Goal: Task Accomplishment & Management: Use online tool/utility

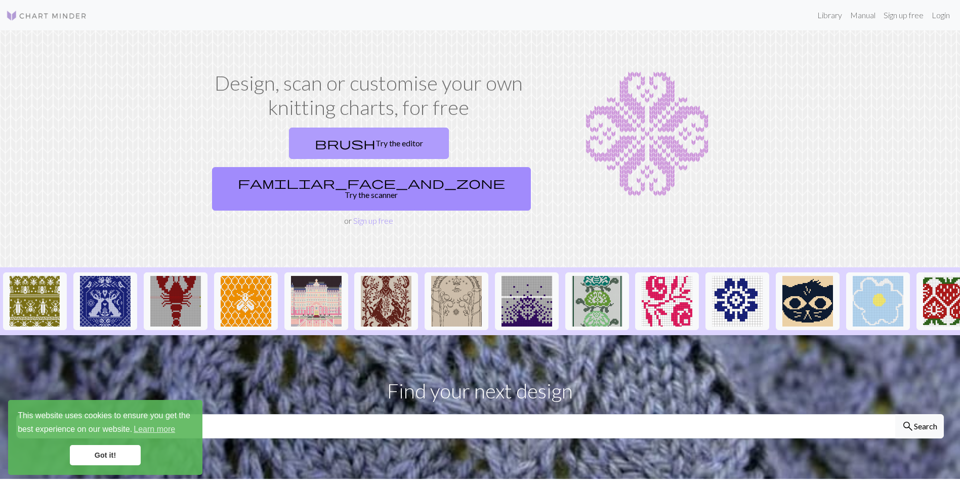
click at [289, 143] on link "brush Try the editor" at bounding box center [369, 143] width 160 height 31
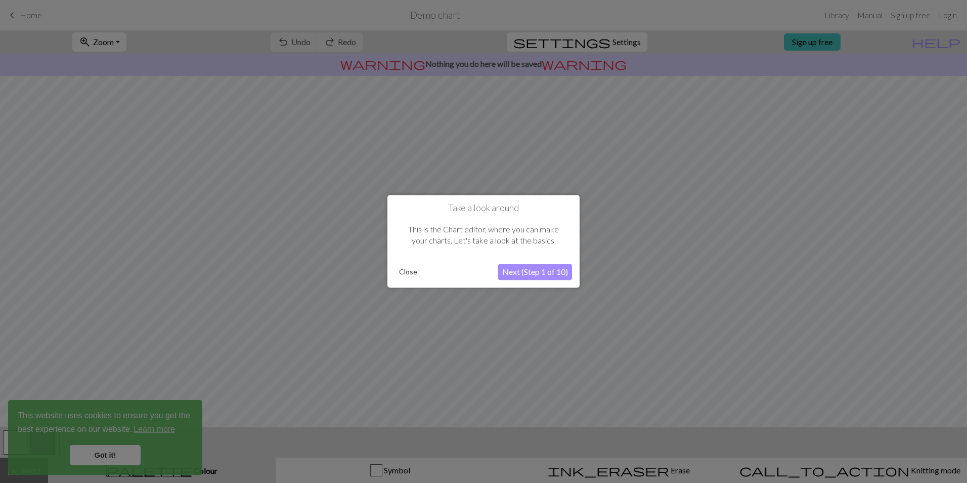
click at [543, 274] on button "Next (Step 1 of 10)" at bounding box center [535, 272] width 74 height 16
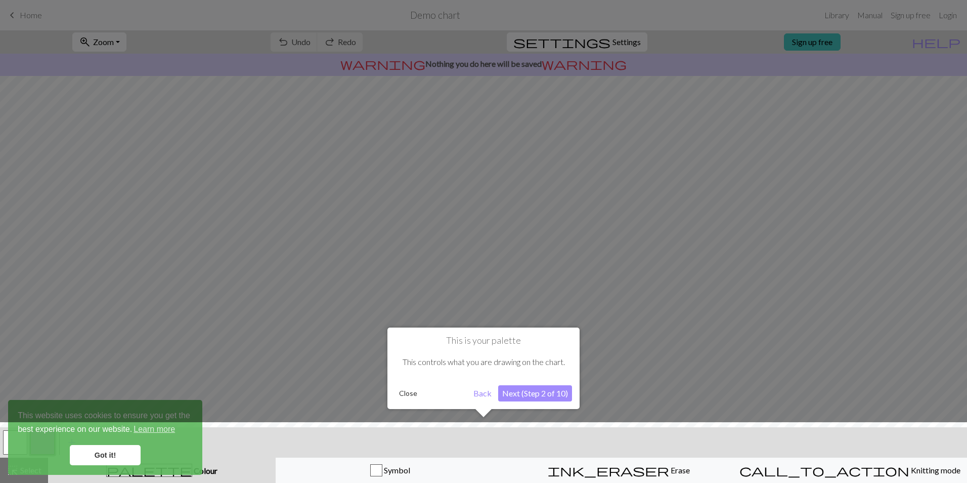
click at [468, 440] on div at bounding box center [484, 455] width 978 height 66
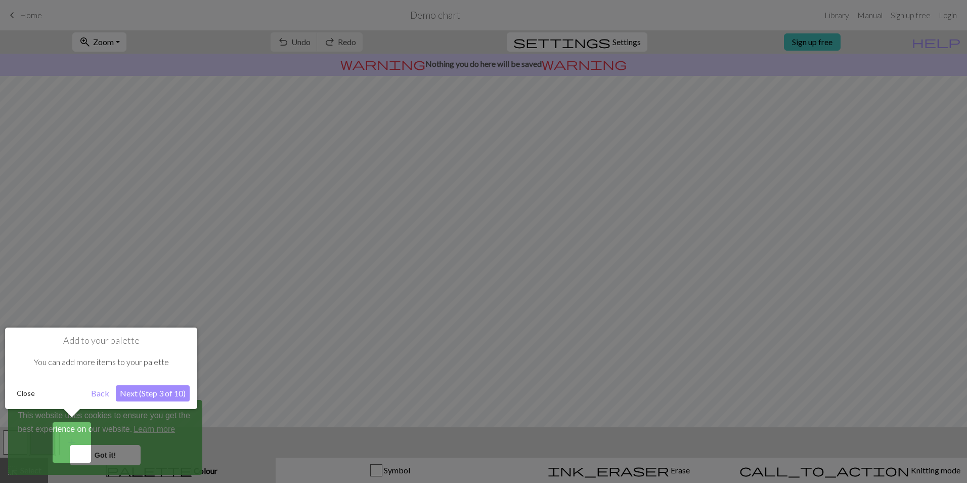
click at [124, 458] on div at bounding box center [483, 241] width 967 height 483
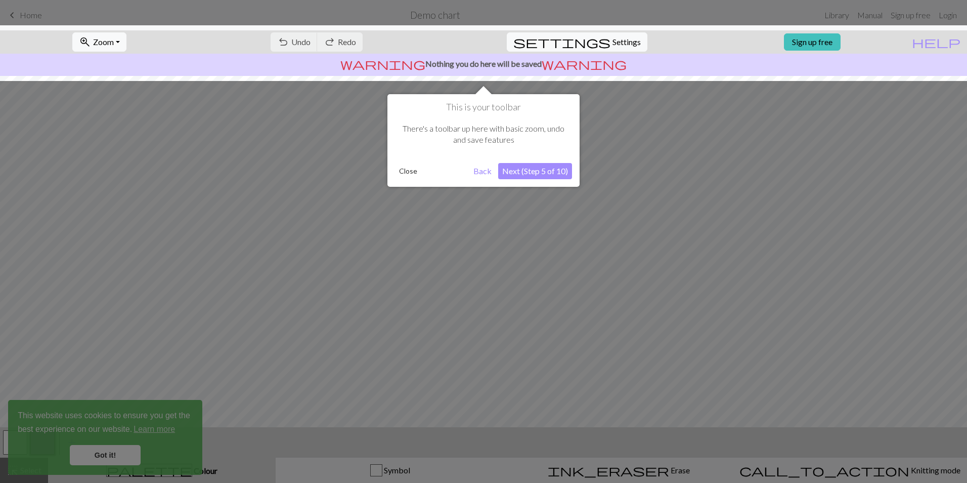
click at [536, 176] on button "Next (Step 5 of 10)" at bounding box center [535, 171] width 74 height 16
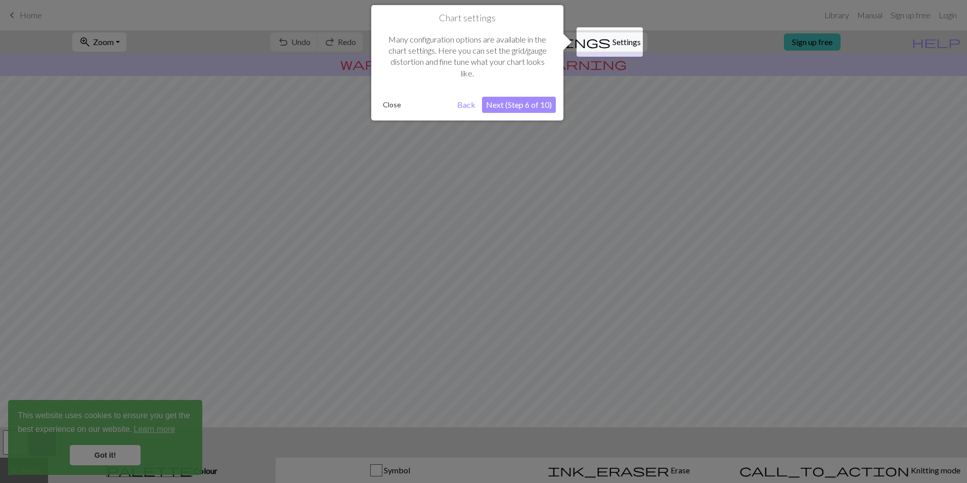
click at [514, 104] on button "Next (Step 6 of 10)" at bounding box center [519, 105] width 74 height 16
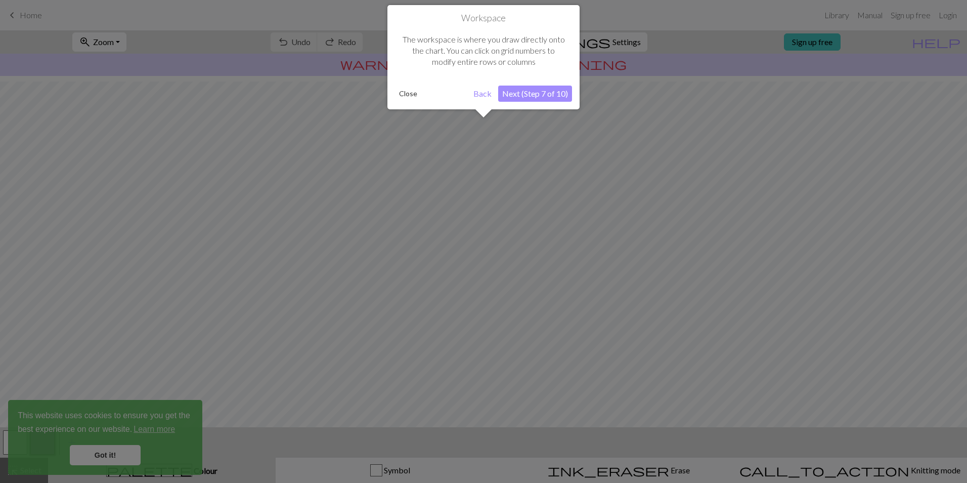
scroll to position [26, 0]
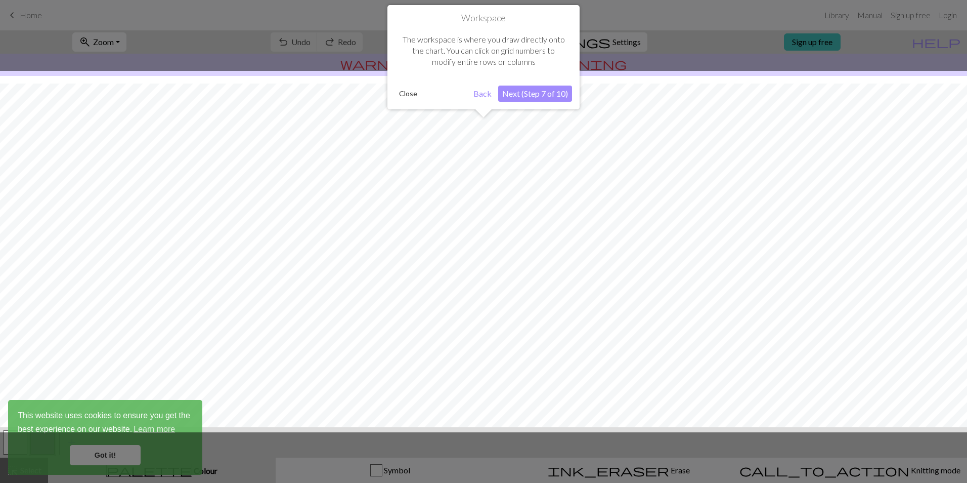
click at [517, 97] on button "Next (Step 7 of 10)" at bounding box center [535, 94] width 74 height 16
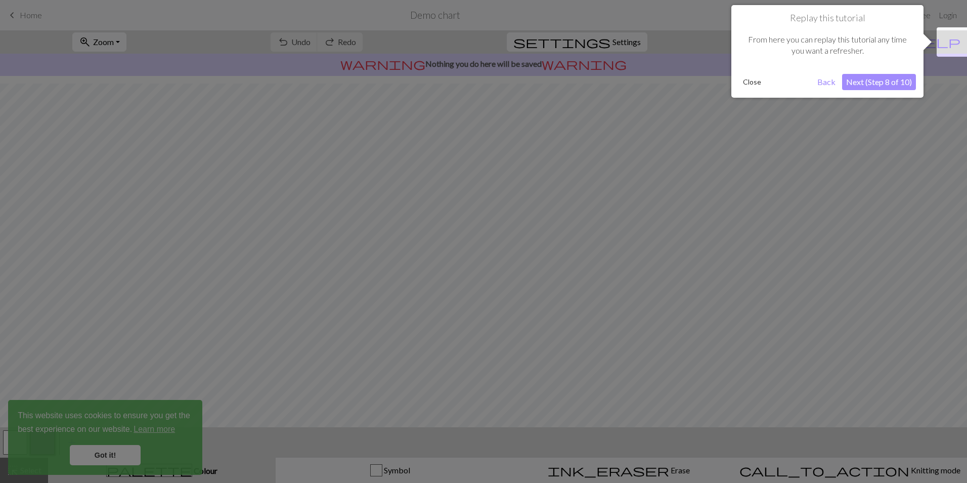
click at [902, 80] on button "Next (Step 8 of 10)" at bounding box center [879, 82] width 74 height 16
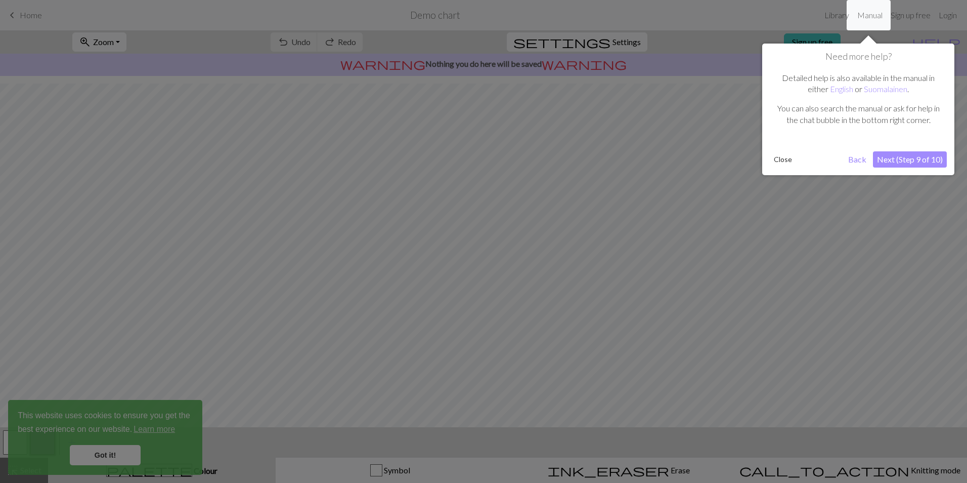
click at [914, 163] on button "Next (Step 9 of 10)" at bounding box center [910, 159] width 74 height 16
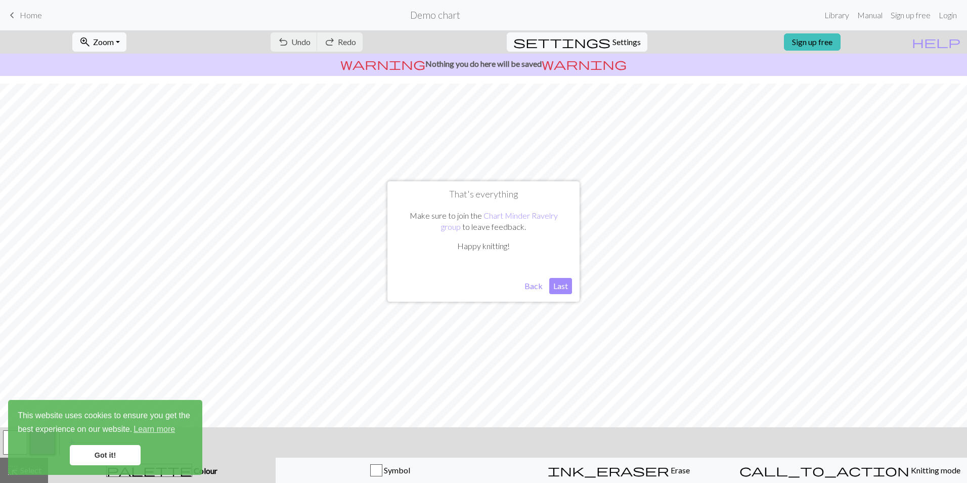
click at [558, 289] on button "Last" at bounding box center [561, 286] width 23 height 16
click at [109, 457] on link "Got it!" at bounding box center [105, 455] width 71 height 20
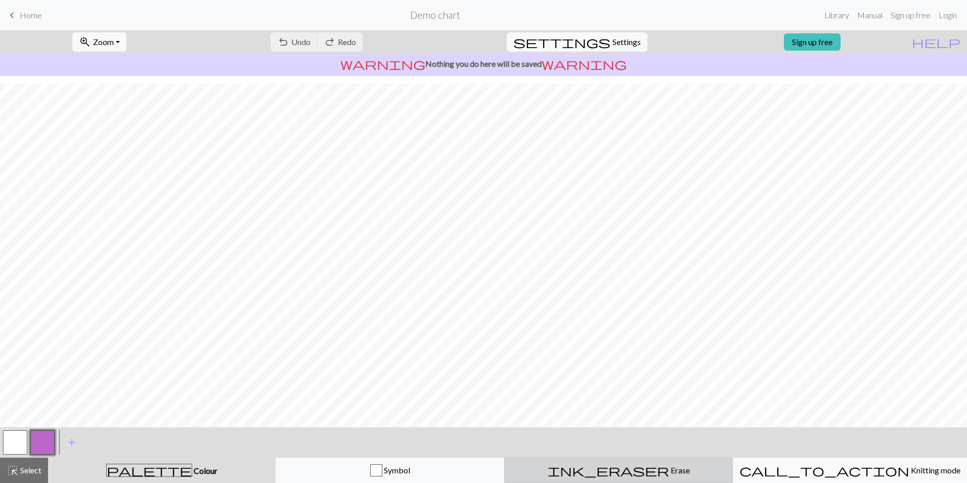
click at [663, 468] on div "ink_eraser Erase Erase" at bounding box center [619, 470] width 216 height 12
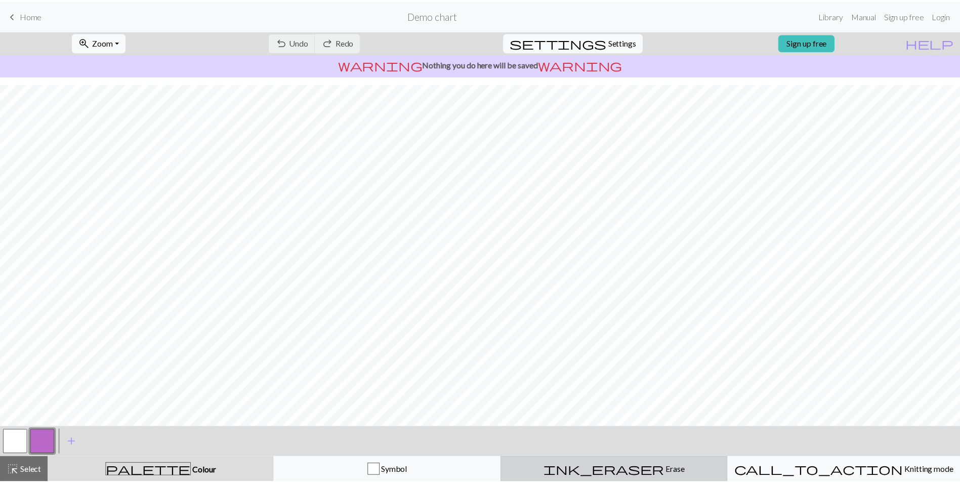
scroll to position [0, 0]
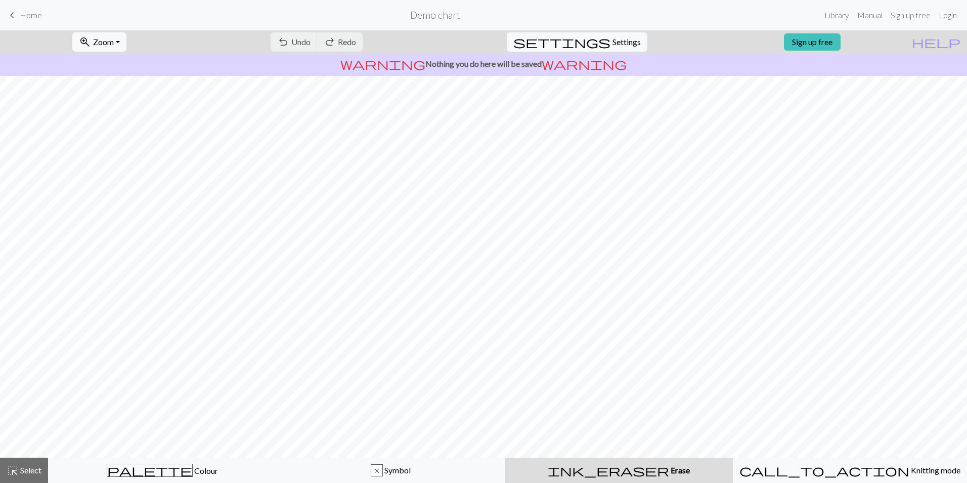
click at [626, 475] on div "ink_eraser Erase Erase" at bounding box center [620, 470] width 216 height 12
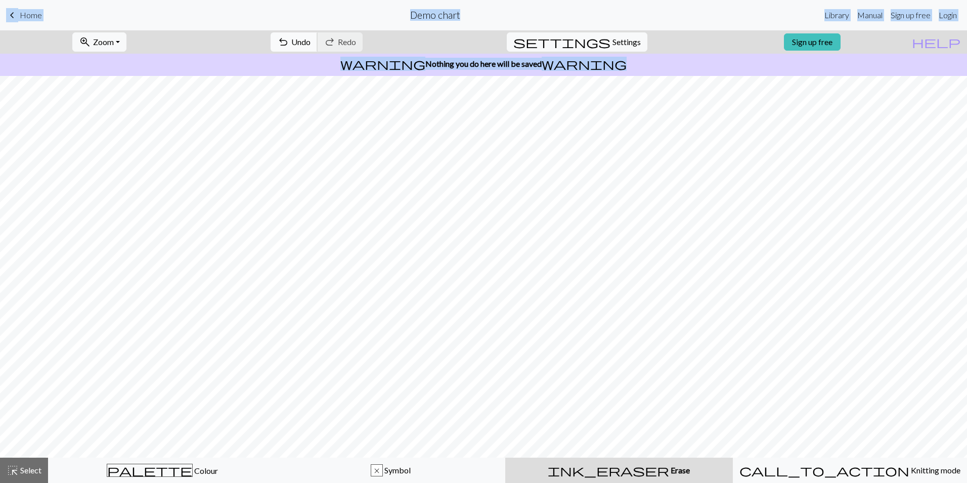
click at [311, 41] on span "Undo" at bounding box center [300, 42] width 19 height 10
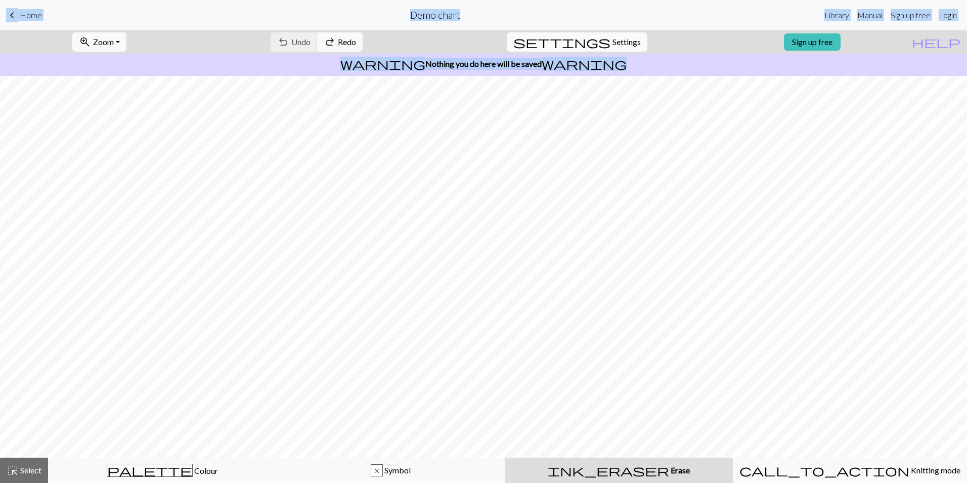
click at [594, 48] on span "settings" at bounding box center [562, 42] width 97 height 14
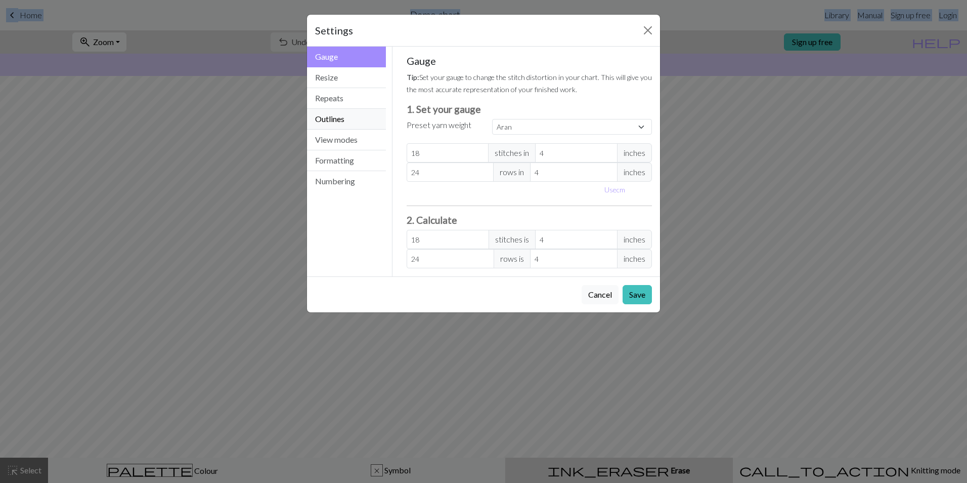
click at [381, 117] on button "Outlines" at bounding box center [346, 119] width 79 height 21
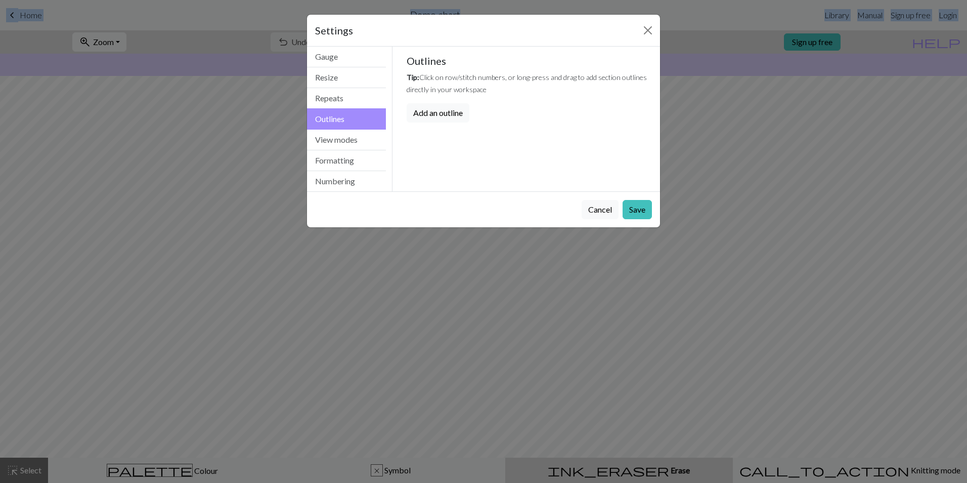
click at [359, 38] on div "Settings" at bounding box center [483, 31] width 353 height 32
click at [361, 58] on button "Gauge" at bounding box center [346, 57] width 79 height 21
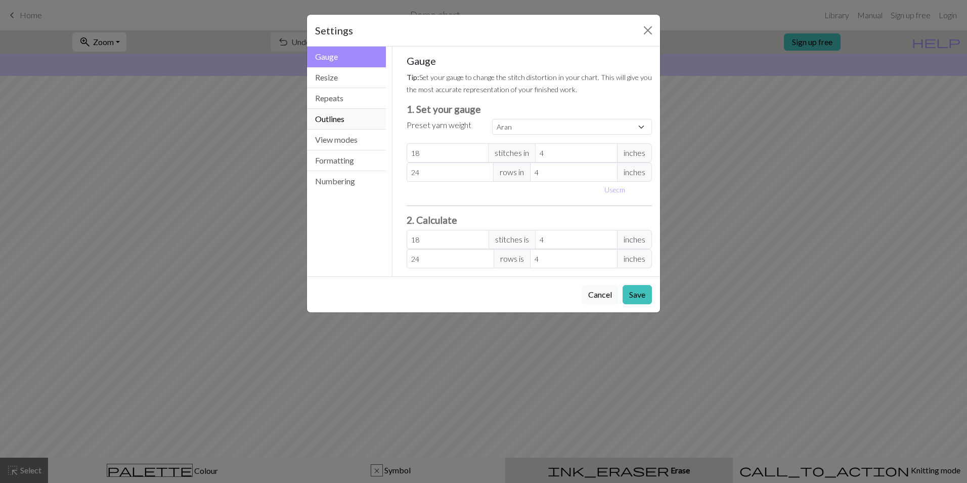
click at [352, 121] on button "Outlines" at bounding box center [346, 119] width 79 height 21
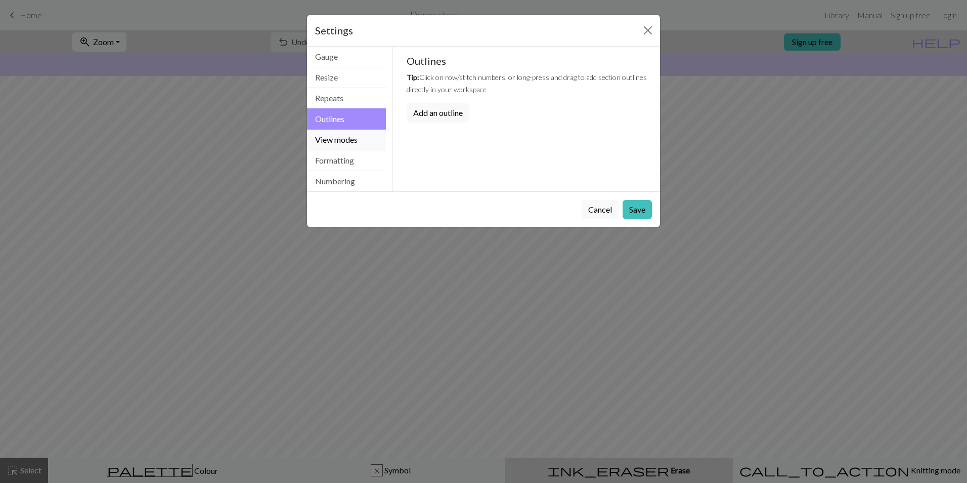
click at [349, 138] on button "View modes" at bounding box center [346, 140] width 79 height 21
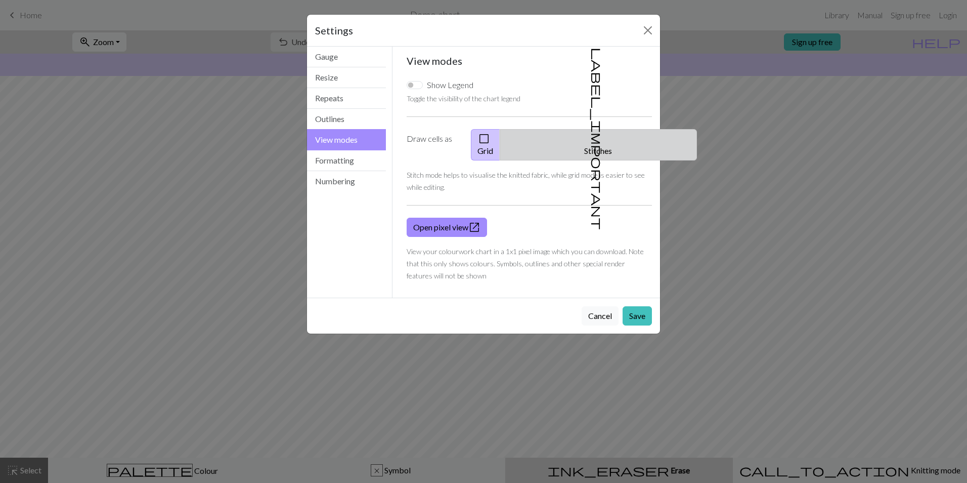
click at [605, 136] on button "label_important Stitches" at bounding box center [598, 144] width 197 height 31
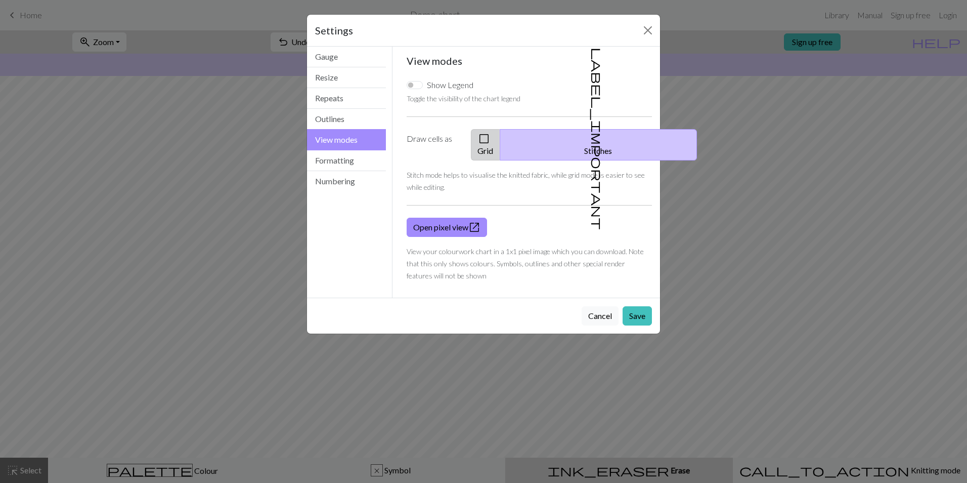
click at [500, 144] on button "check_box_outline_blank Grid" at bounding box center [485, 144] width 29 height 31
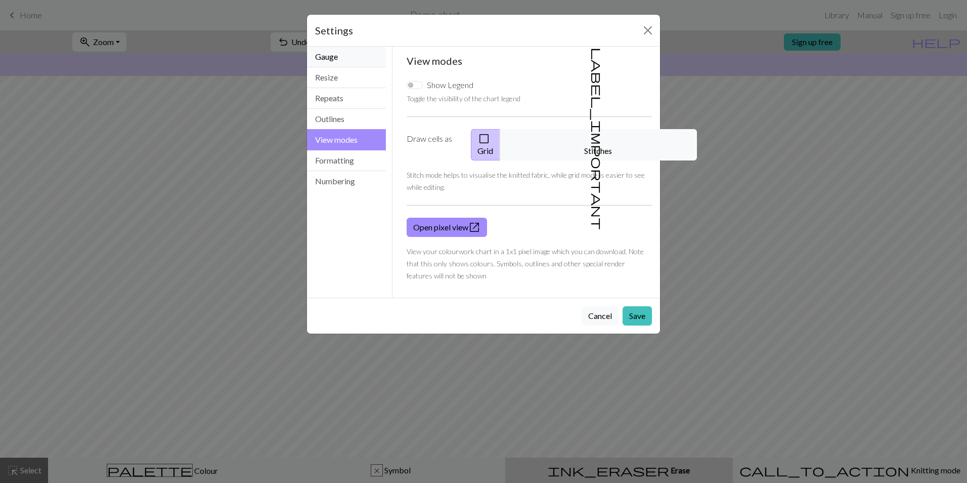
click at [360, 64] on button "Gauge" at bounding box center [346, 57] width 79 height 21
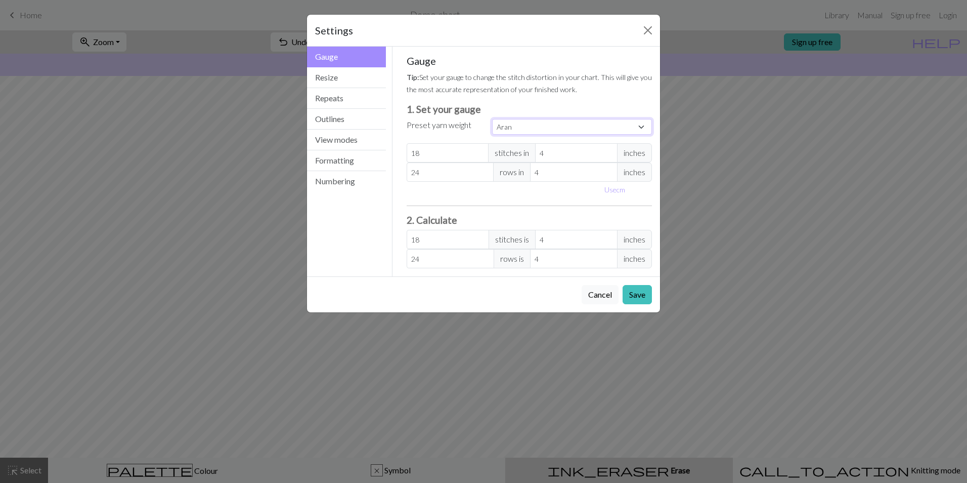
click at [625, 130] on select "Custom Square Lace Light Fingering Fingering Sport Double knit Worsted Aran Bul…" at bounding box center [572, 127] width 160 height 16
select select "dk"
click at [492, 119] on select "Custom Square Lace Light Fingering Fingering Sport Double knit Worsted Aran Bul…" at bounding box center [572, 127] width 160 height 16
type input "22"
type input "30"
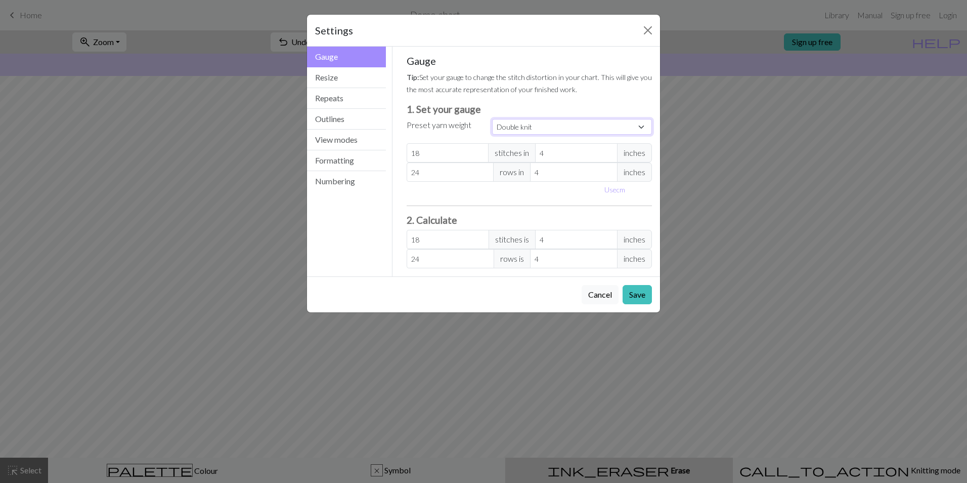
type input "22"
type input "30"
click at [455, 156] on input "22" at bounding box center [448, 152] width 82 height 19
click at [357, 187] on button "Numbering" at bounding box center [346, 181] width 79 height 20
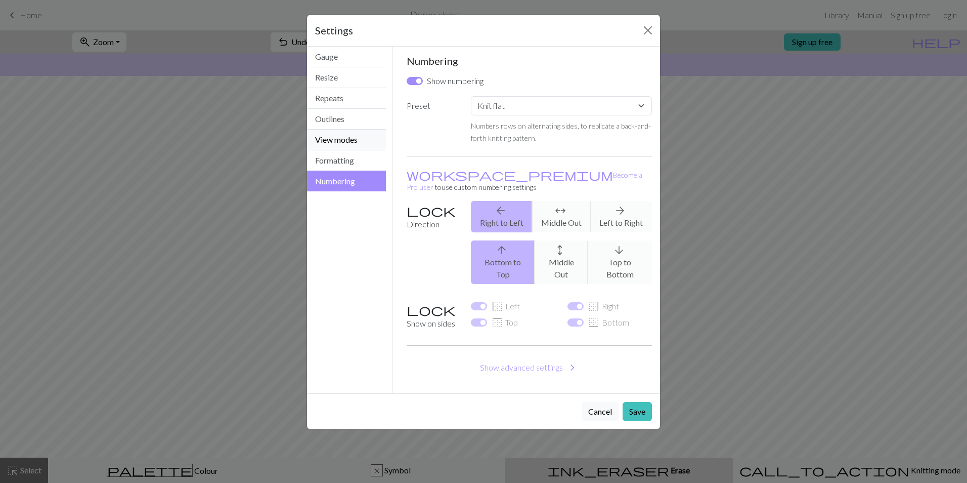
click at [355, 148] on button "View modes" at bounding box center [346, 140] width 79 height 21
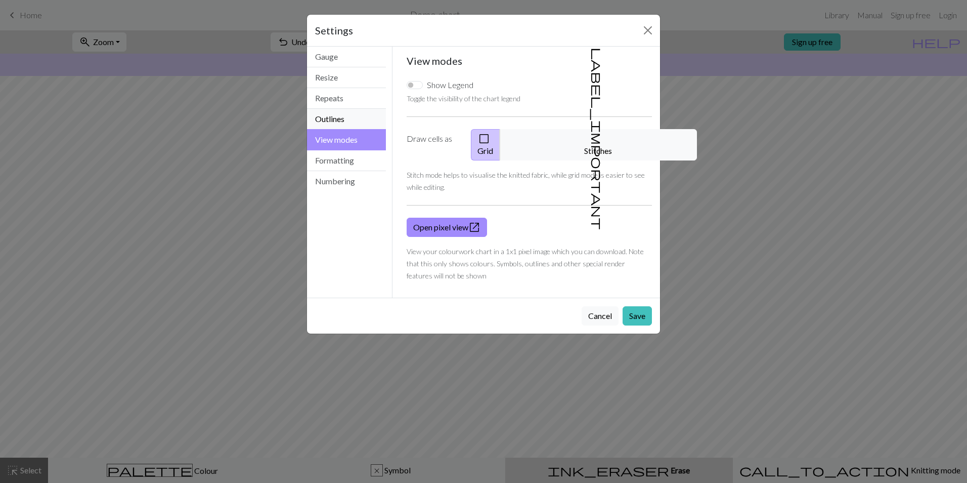
click at [360, 120] on button "Outlines" at bounding box center [346, 119] width 79 height 21
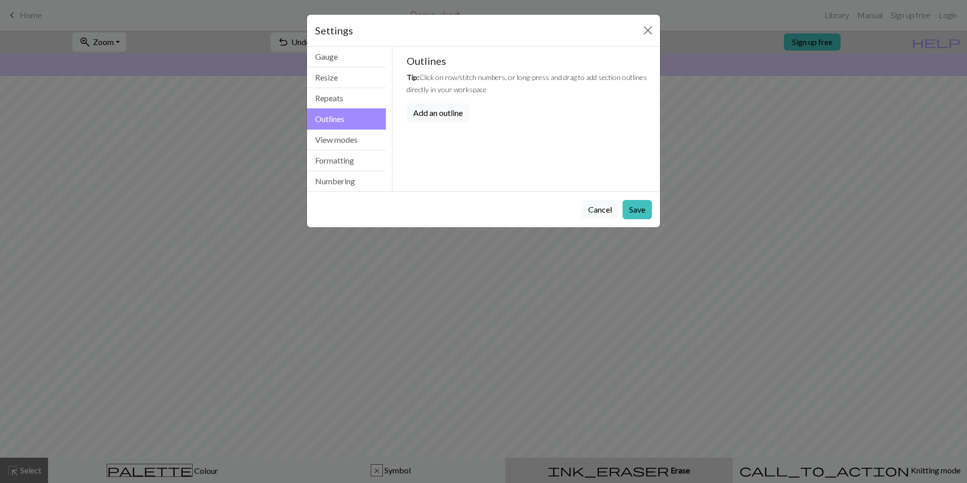
click at [634, 198] on div "Cancel Save" at bounding box center [483, 209] width 353 height 36
click at [637, 203] on button "Save" at bounding box center [637, 209] width 29 height 19
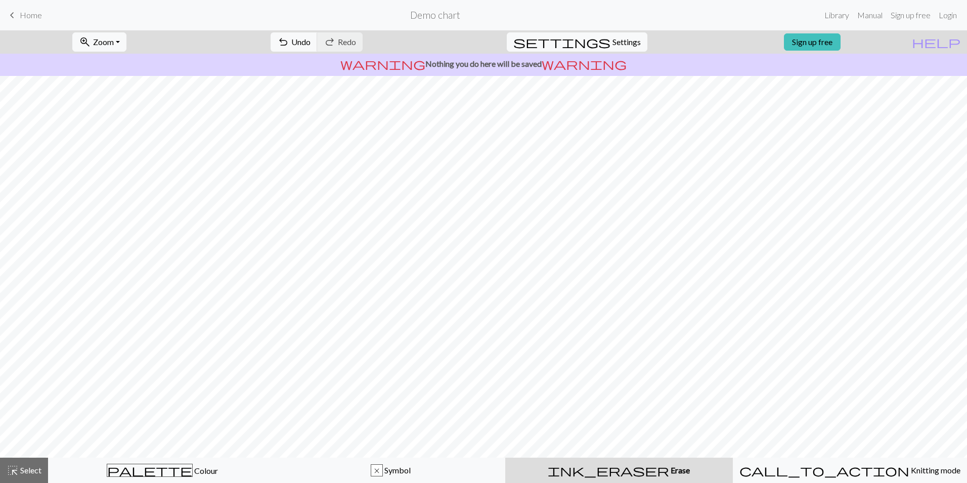
click at [430, 19] on h2 "Demo chart" at bounding box center [435, 15] width 50 height 12
click at [849, 16] on link "Library" at bounding box center [837, 15] width 33 height 20
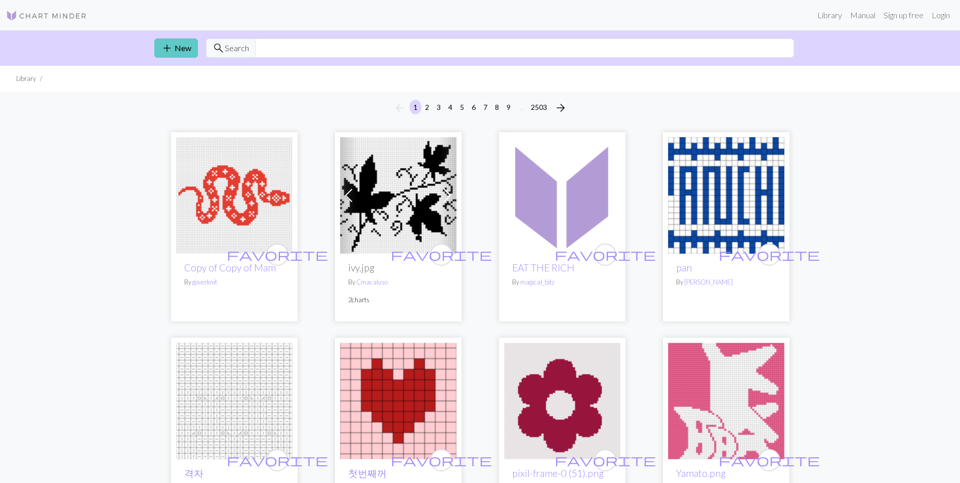
click at [177, 44] on link "add New" at bounding box center [176, 47] width 44 height 19
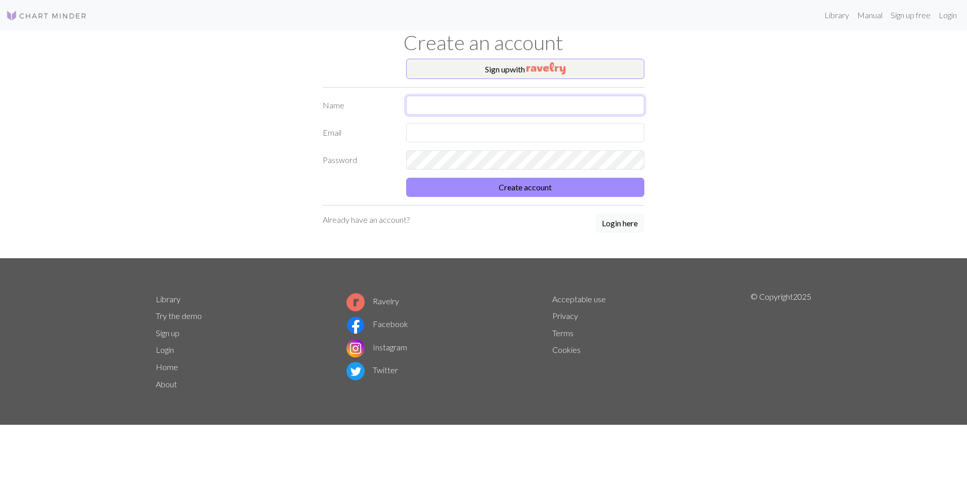
click at [480, 103] on input "text" at bounding box center [525, 105] width 238 height 19
type input "[PERSON_NAME]"
type input "[EMAIL_ADDRESS][DOMAIN_NAME]"
click at [460, 186] on button "Create account" at bounding box center [525, 187] width 238 height 19
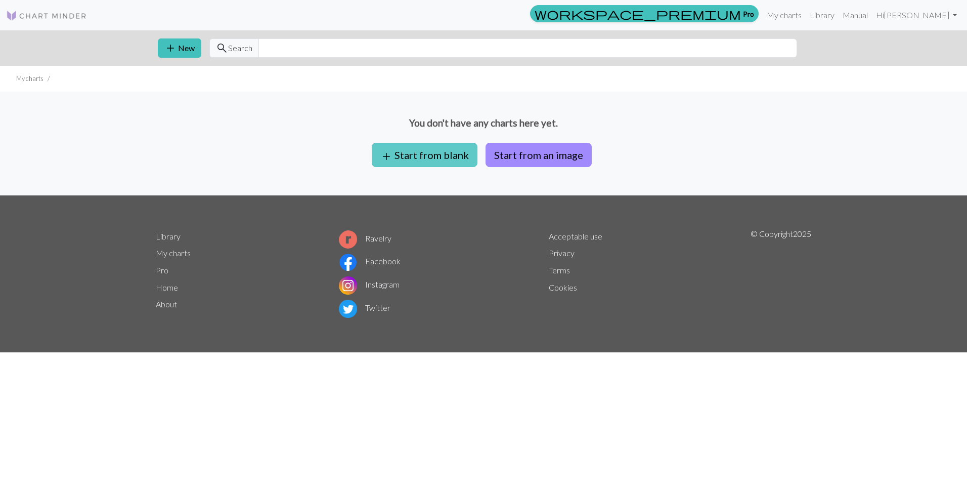
click at [437, 157] on button "add Start from blank" at bounding box center [425, 155] width 106 height 24
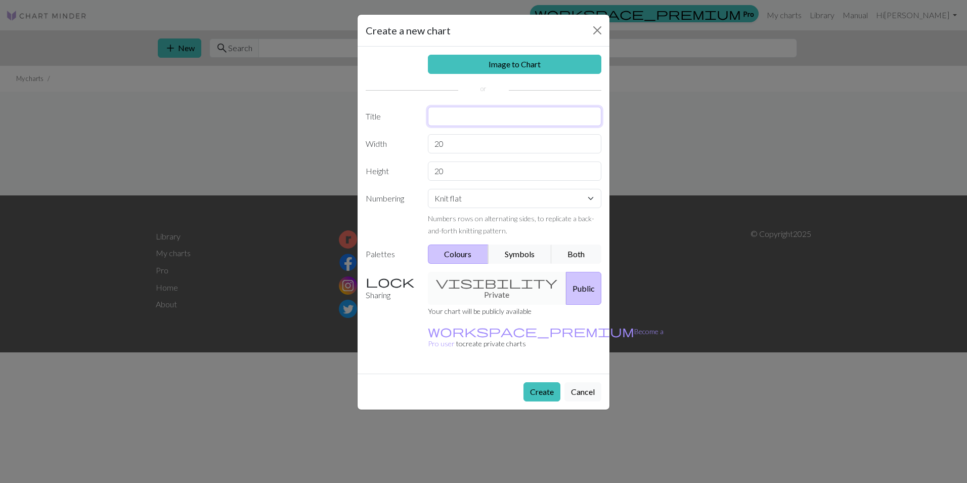
click at [470, 112] on input "text" at bounding box center [515, 116] width 174 height 19
type input "Concha"
click at [494, 206] on select "Knit flat Knit in the round Lace knitting Cross stitch" at bounding box center [515, 198] width 174 height 19
click at [482, 194] on select "Knit flat Knit in the round Lace knitting Cross stitch" at bounding box center [515, 198] width 174 height 19
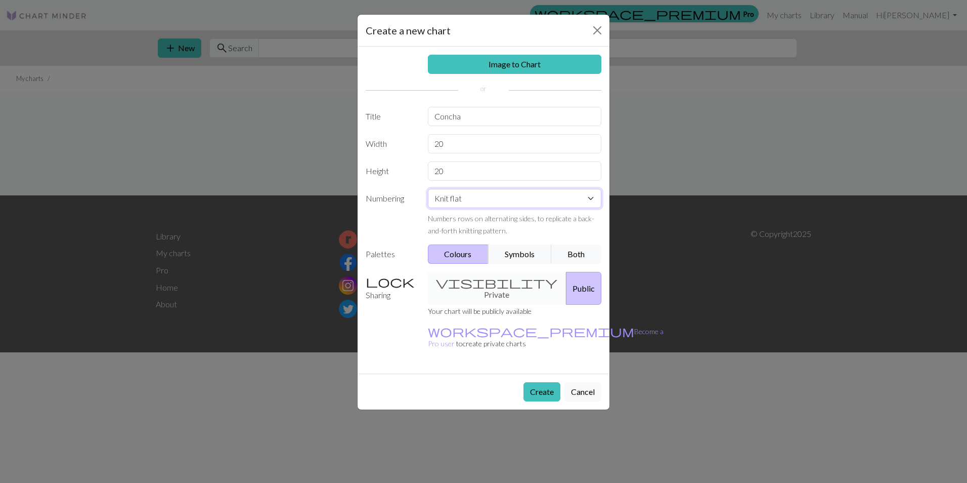
select select "round"
click at [428, 189] on select "Knit flat Knit in the round Lace knitting Cross stitch" at bounding box center [515, 198] width 174 height 19
click at [456, 144] on input "20" at bounding box center [515, 143] width 174 height 19
type input "40"
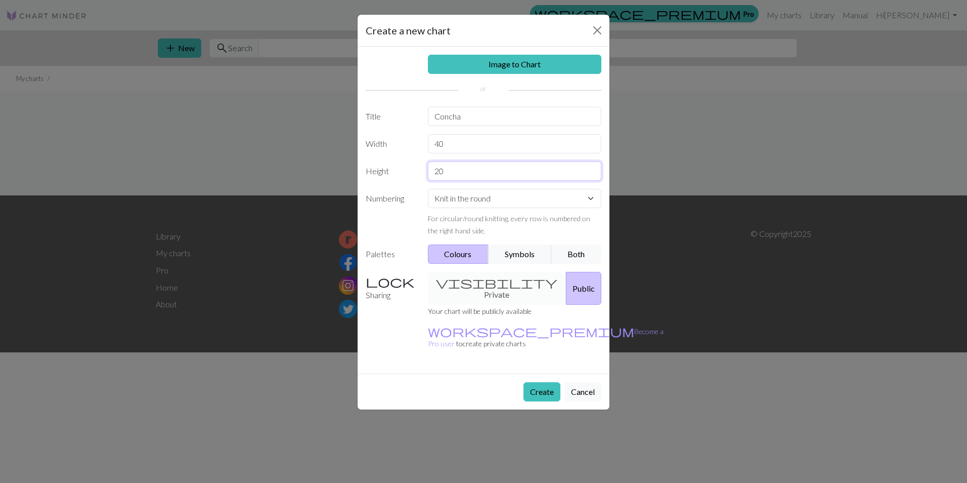
click at [462, 165] on input "20" at bounding box center [515, 170] width 174 height 19
type input "2"
type input "40"
click at [488, 283] on div "visibility Private Public" at bounding box center [515, 288] width 186 height 33
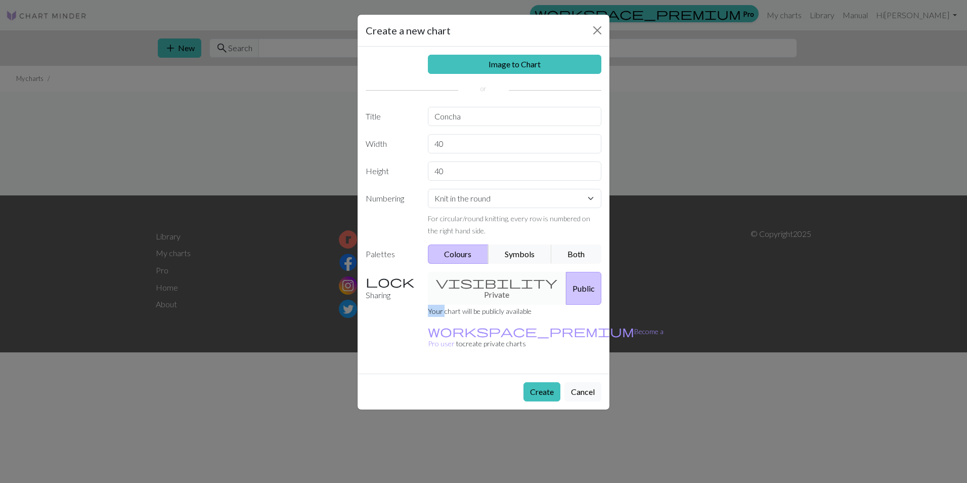
click at [488, 283] on div "visibility Private Public" at bounding box center [515, 288] width 186 height 33
click at [487, 282] on div "visibility Private Public" at bounding box center [515, 288] width 186 height 33
click at [566, 283] on button "Public" at bounding box center [583, 288] width 35 height 33
click at [497, 279] on div "visibility Private Public" at bounding box center [515, 288] width 186 height 33
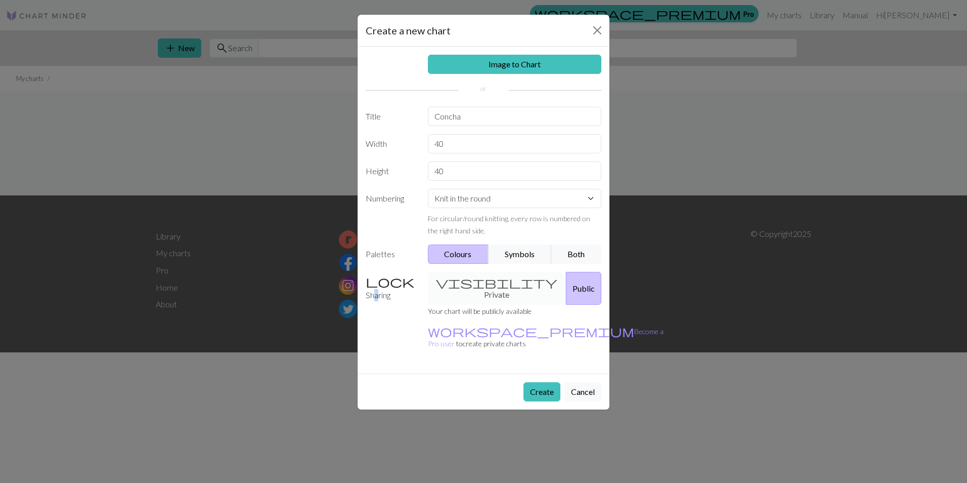
click at [388, 280] on label "Sharing" at bounding box center [391, 288] width 62 height 33
click at [586, 382] on button "Cancel" at bounding box center [583, 391] width 37 height 19
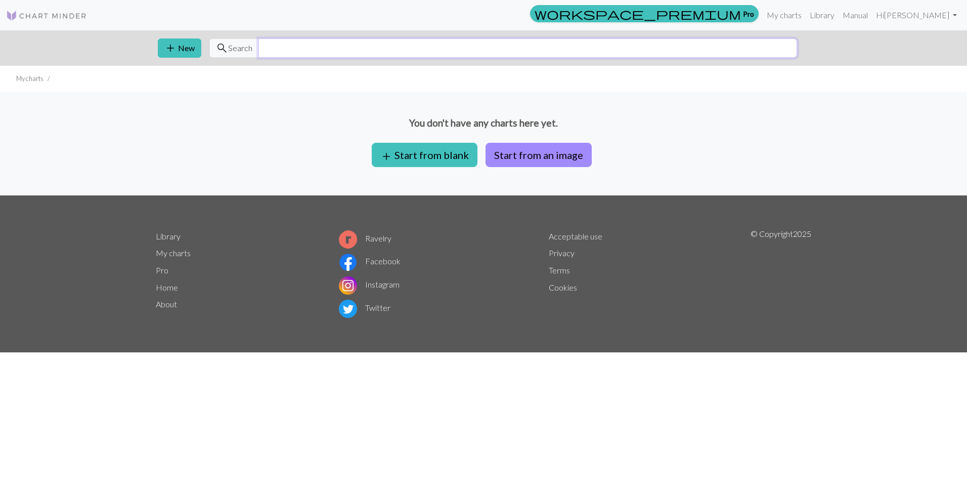
click at [321, 54] on input "text" at bounding box center [528, 47] width 539 height 19
type input "concha"
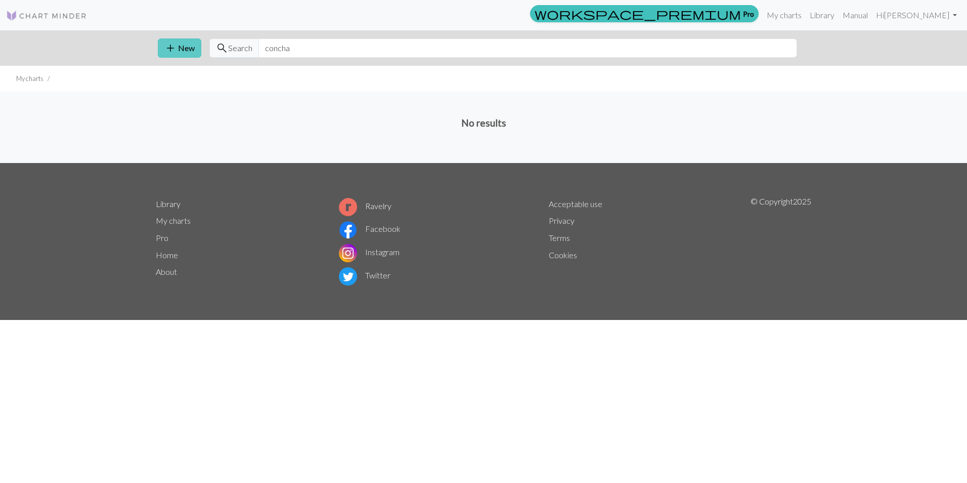
click at [194, 48] on button "add New" at bounding box center [180, 47] width 44 height 19
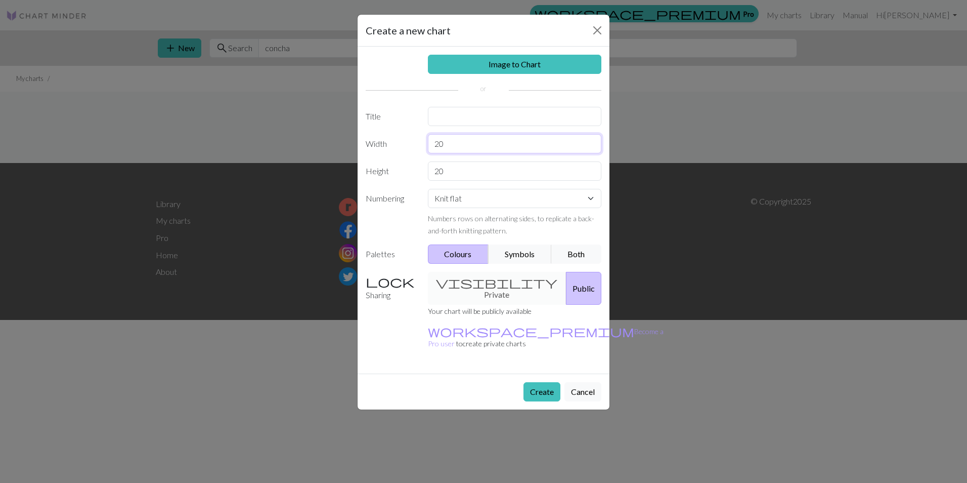
click at [463, 148] on input "20" at bounding box center [515, 143] width 174 height 19
type input "40"
click at [467, 165] on input "20" at bounding box center [515, 170] width 174 height 19
type input "2"
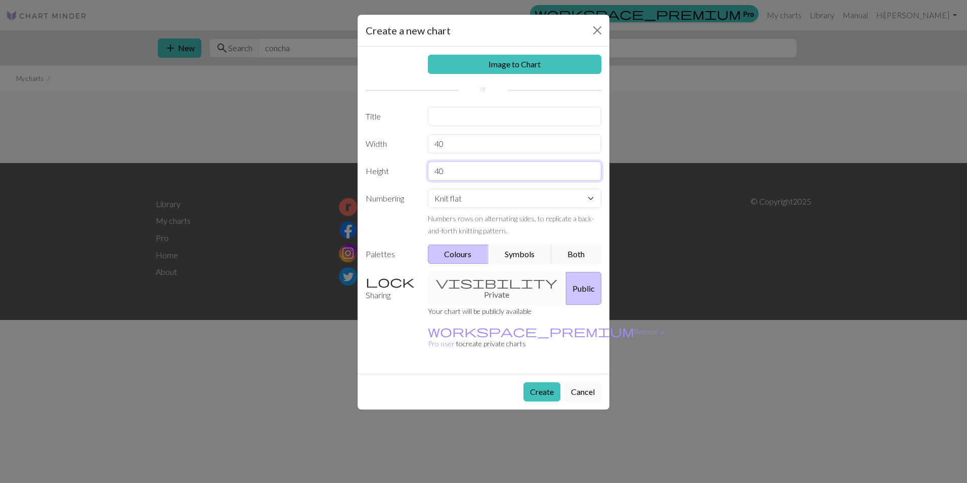
type input "40"
click at [493, 121] on input "text" at bounding box center [515, 116] width 174 height 19
type input "concha"
click at [502, 98] on div "Image to Chart Title concha Width 40 Height 40 Numbering Knit flat Knit in the …" at bounding box center [484, 210] width 252 height 327
click at [499, 282] on div "visibility Private Public" at bounding box center [515, 288] width 186 height 33
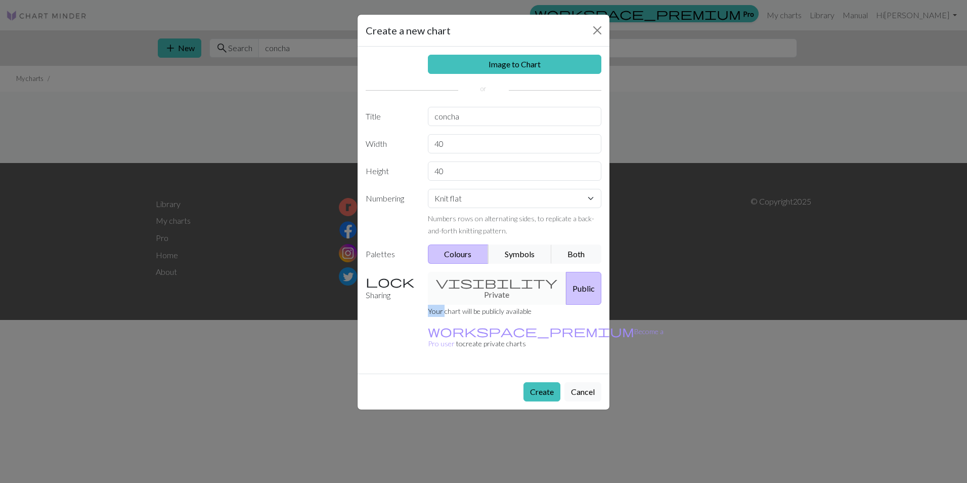
click at [499, 282] on div "visibility Private Public" at bounding box center [515, 288] width 186 height 33
click at [545, 382] on button "Create" at bounding box center [542, 391] width 37 height 19
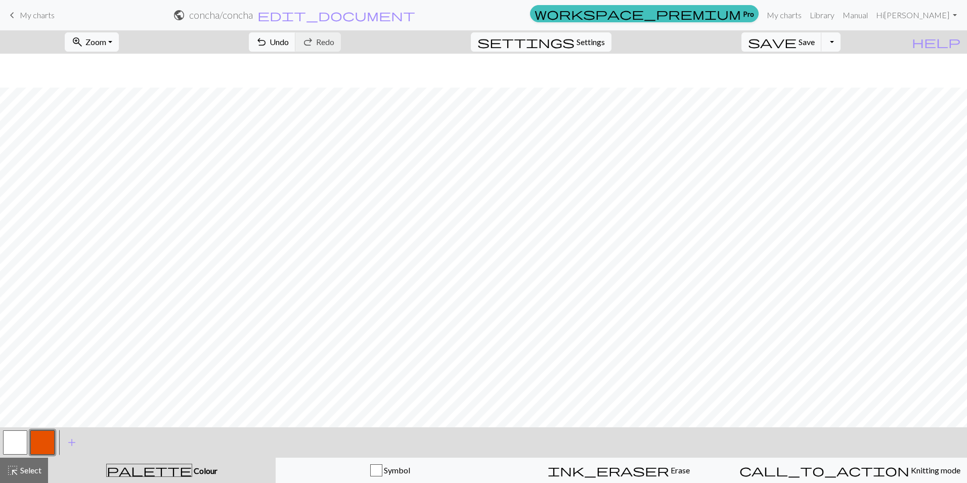
scroll to position [85, 0]
click at [46, 435] on button "button" at bounding box center [42, 442] width 24 height 24
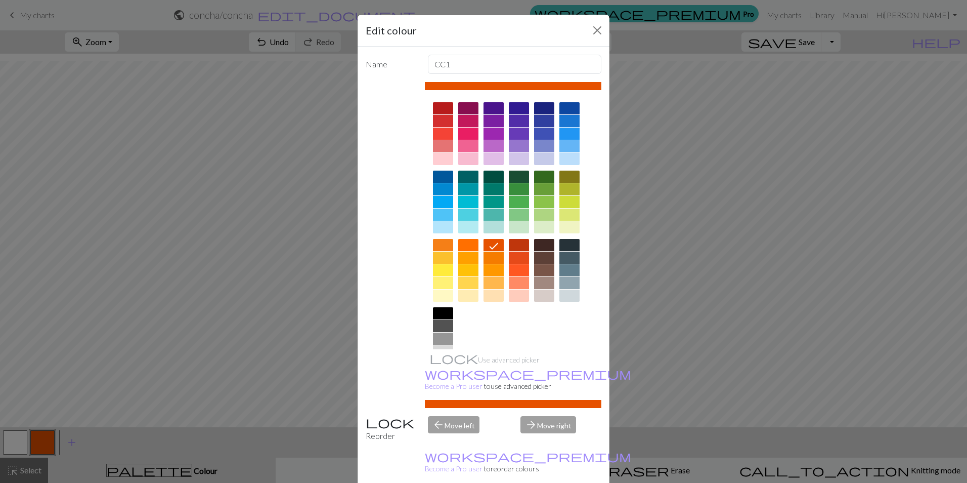
click at [498, 296] on div at bounding box center [494, 295] width 20 height 12
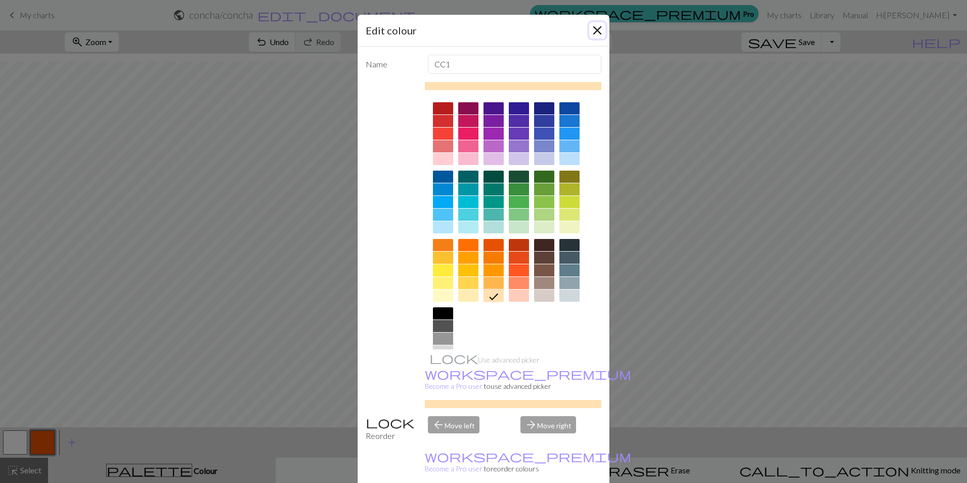
click at [595, 30] on button "Close" at bounding box center [597, 30] width 16 height 16
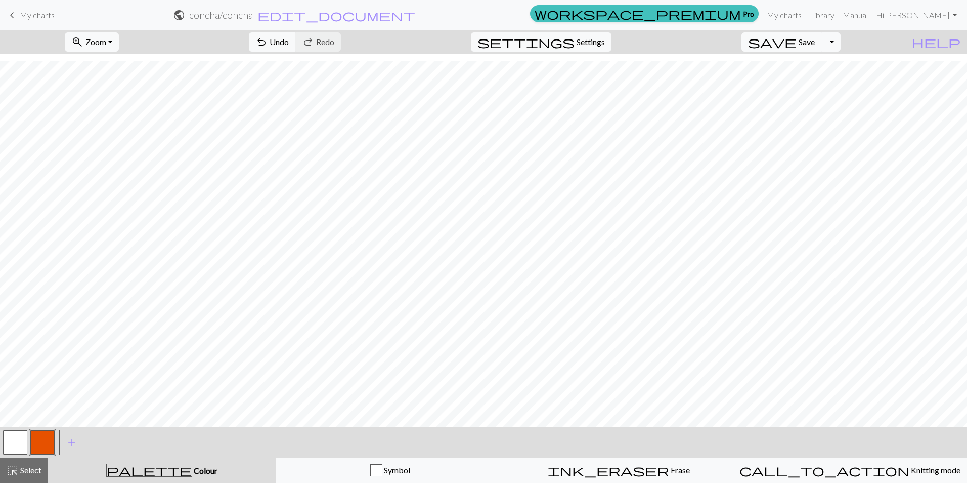
click at [49, 442] on button "button" at bounding box center [42, 442] width 24 height 24
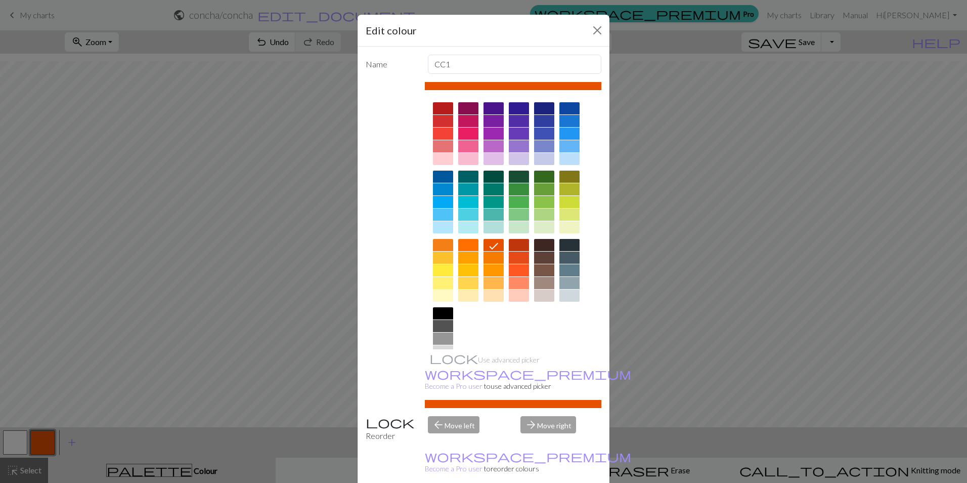
click at [489, 296] on div at bounding box center [494, 295] width 20 height 12
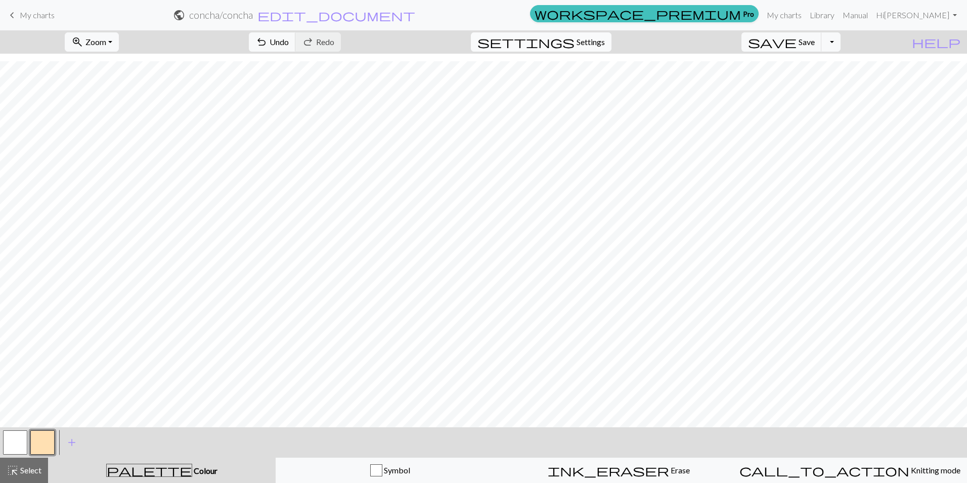
click at [597, 39] on span "Settings" at bounding box center [591, 42] width 28 height 12
select select "aran"
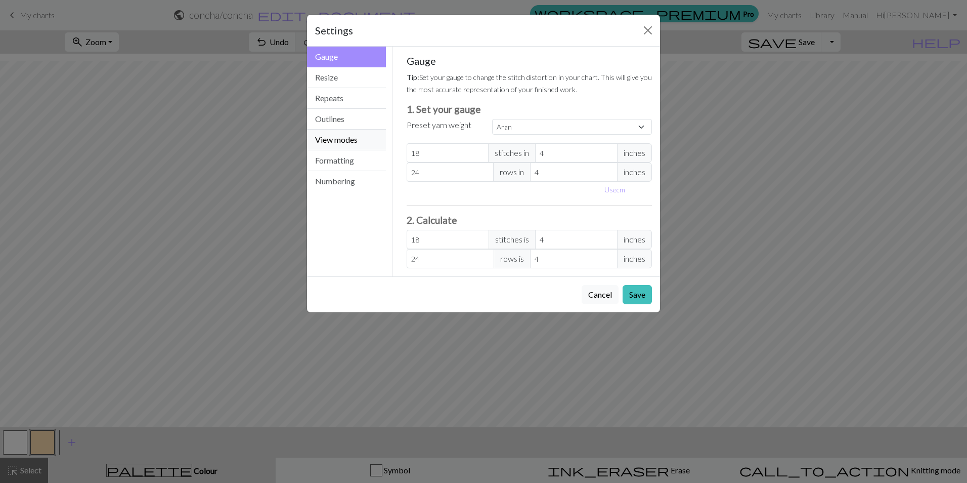
click at [364, 137] on button "View modes" at bounding box center [346, 140] width 79 height 21
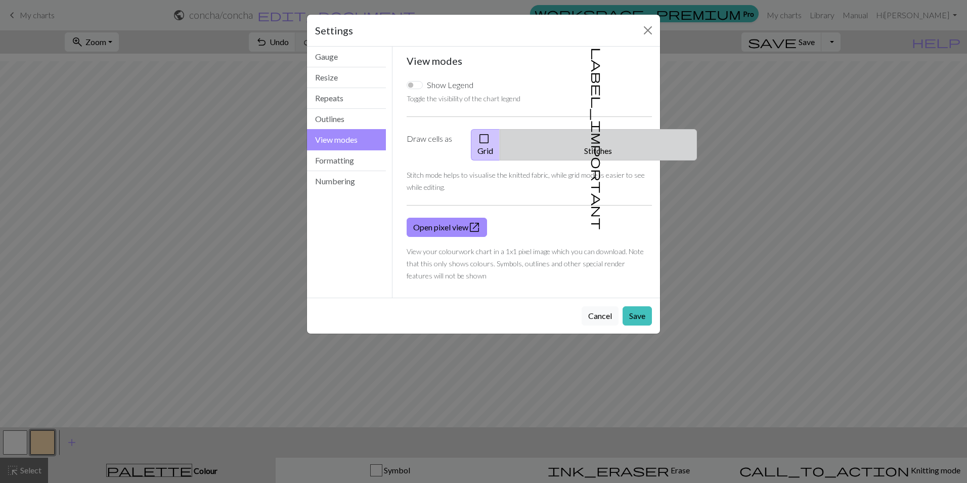
click at [629, 136] on button "label_important Stitches" at bounding box center [598, 144] width 197 height 31
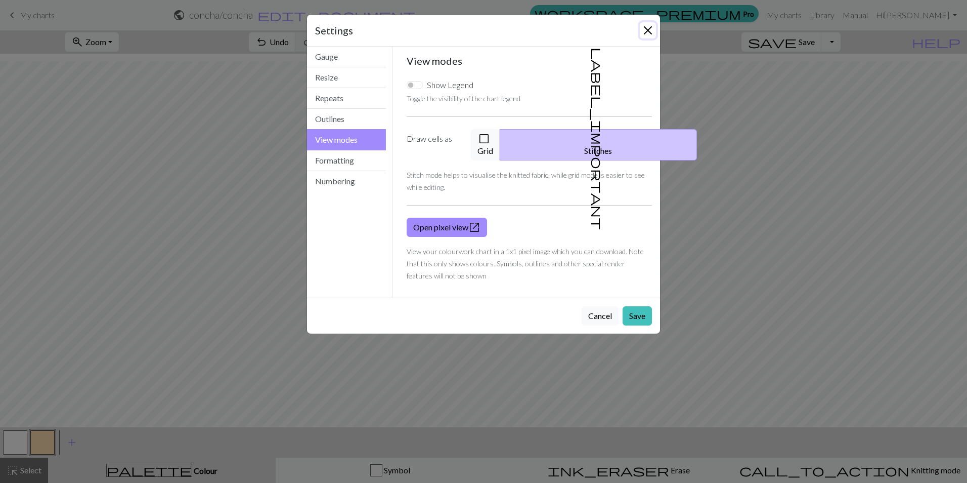
click at [642, 33] on button "Close" at bounding box center [648, 30] width 16 height 16
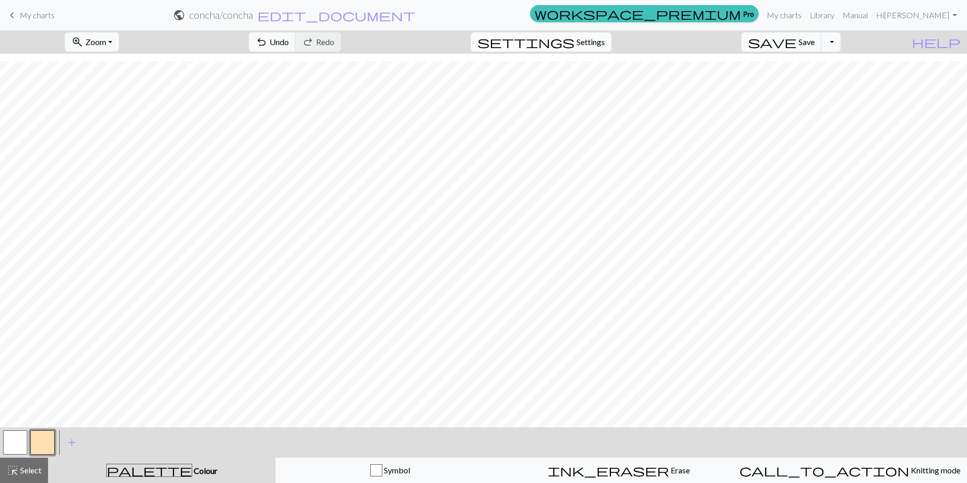
click at [605, 43] on span "Settings" at bounding box center [591, 42] width 28 height 12
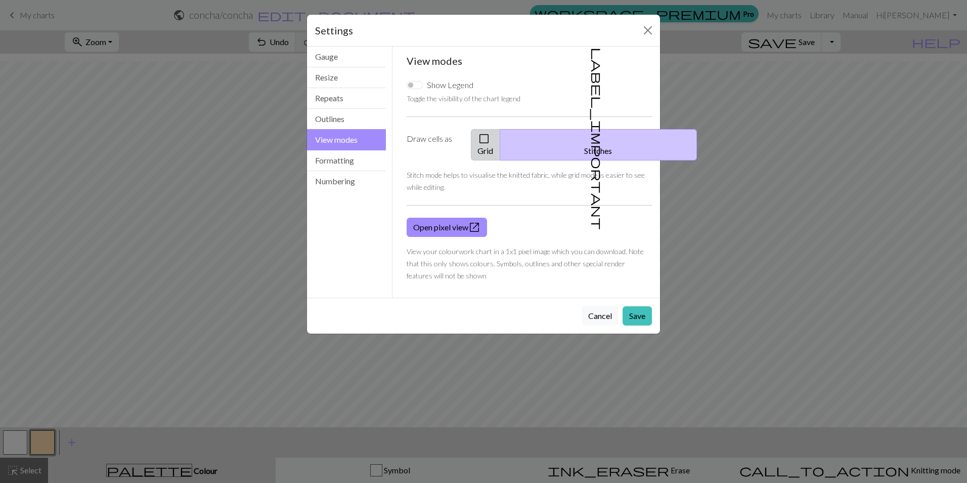
click at [500, 135] on button "check_box_outline_blank Grid" at bounding box center [485, 144] width 29 height 31
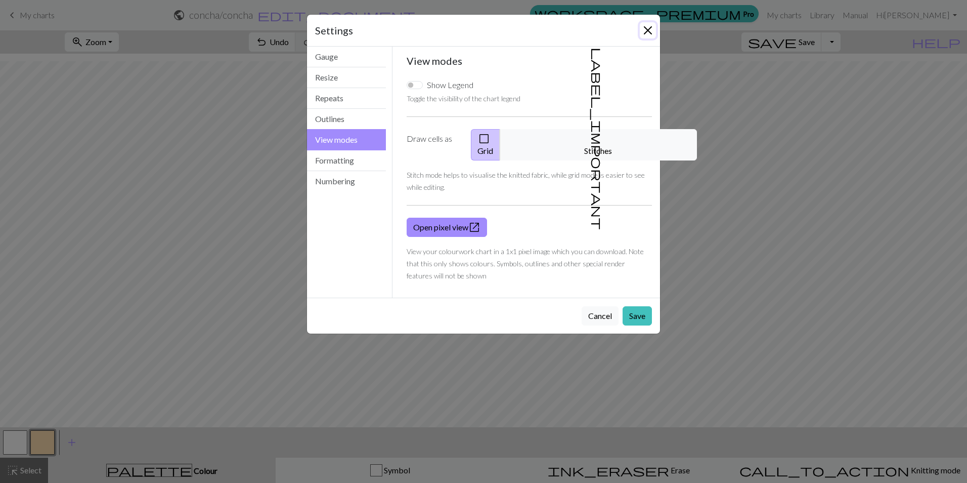
click at [645, 30] on button "Close" at bounding box center [648, 30] width 16 height 16
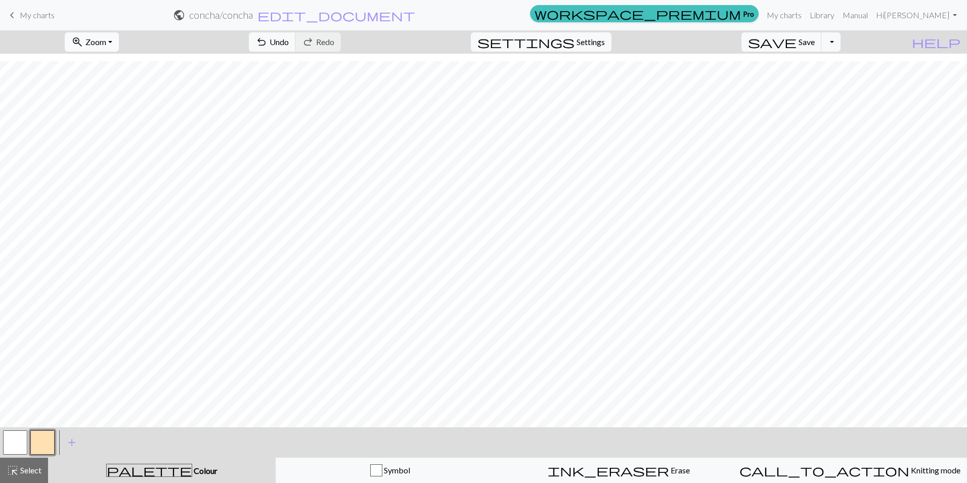
click at [83, 44] on span "zoom_in" at bounding box center [77, 42] width 12 height 14
click at [45, 452] on button "button" at bounding box center [42, 442] width 24 height 24
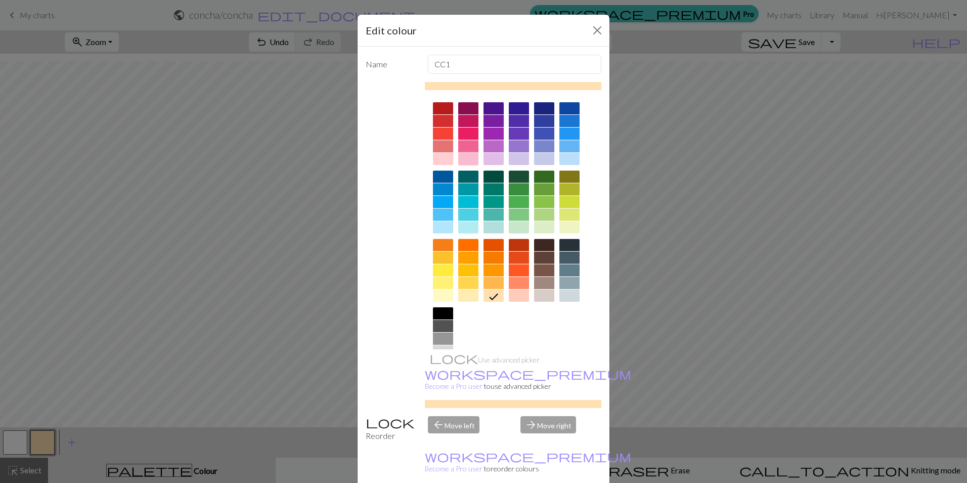
click at [461, 158] on div at bounding box center [468, 159] width 20 height 12
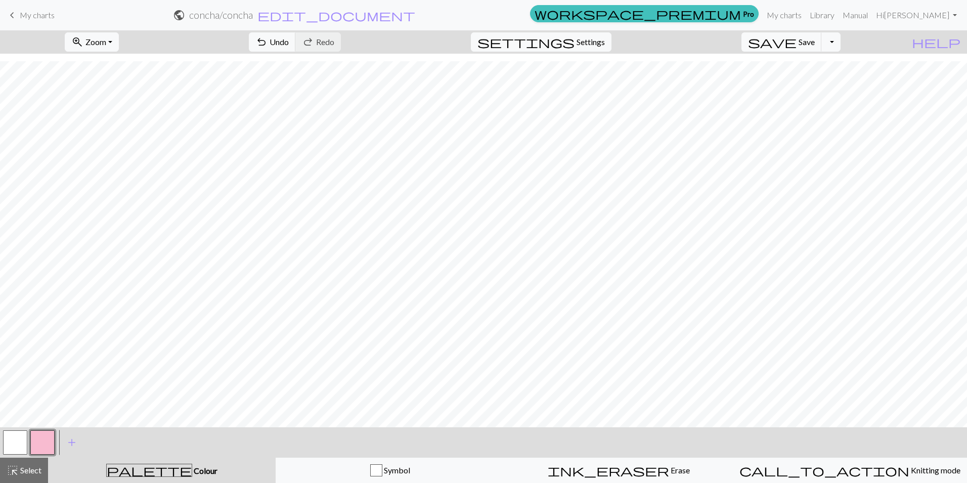
click at [46, 439] on button "button" at bounding box center [42, 442] width 24 height 24
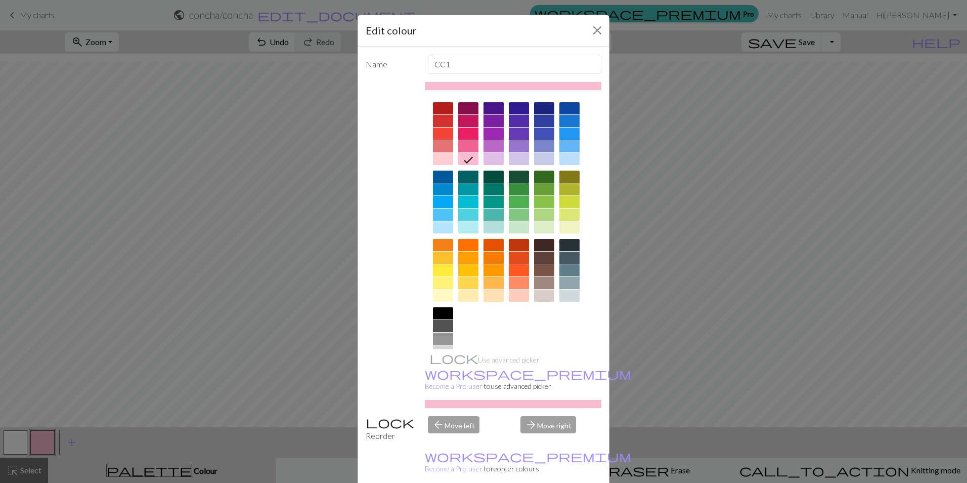
click at [484, 300] on div at bounding box center [494, 295] width 20 height 12
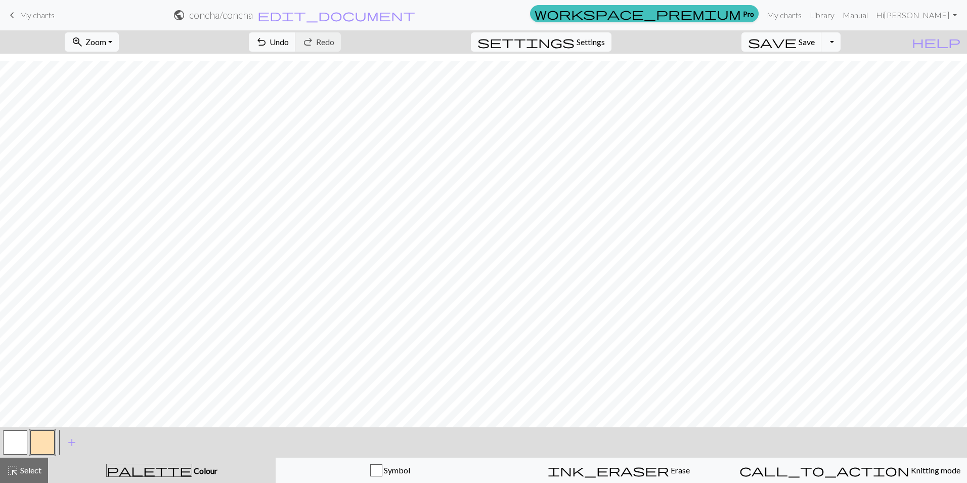
click at [15, 440] on button "button" at bounding box center [15, 442] width 24 height 24
click at [22, 447] on button "button" at bounding box center [15, 442] width 24 height 24
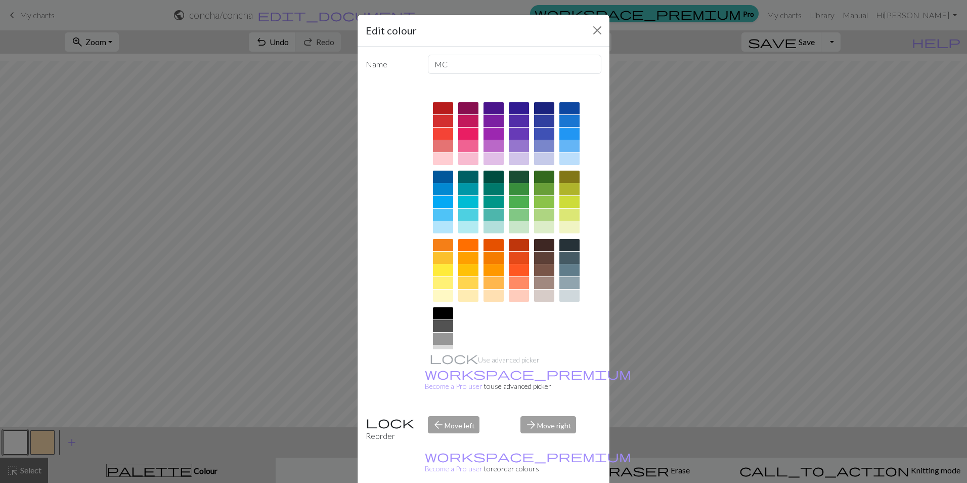
click at [87, 431] on div "Edit colour Name MC Use advanced picker workspace_premium Become a Pro user to …" at bounding box center [483, 241] width 967 height 483
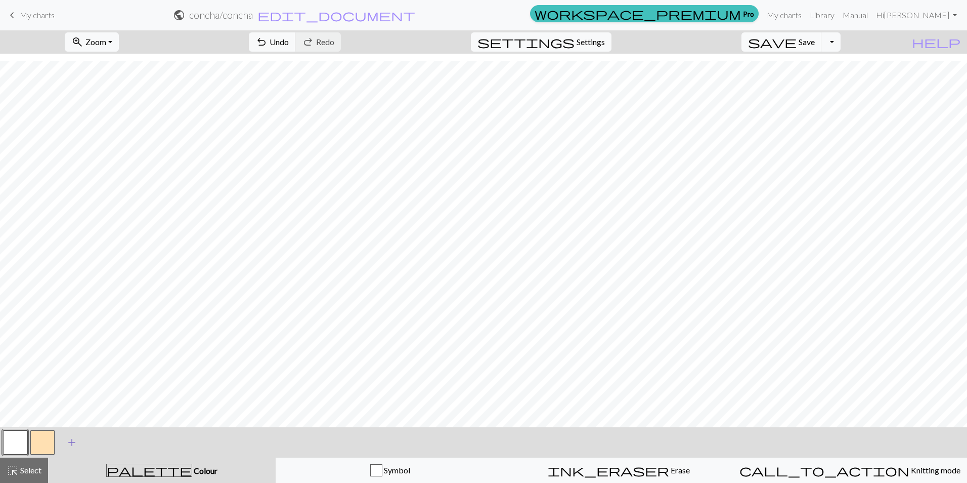
click at [73, 441] on span "add" at bounding box center [72, 442] width 12 height 14
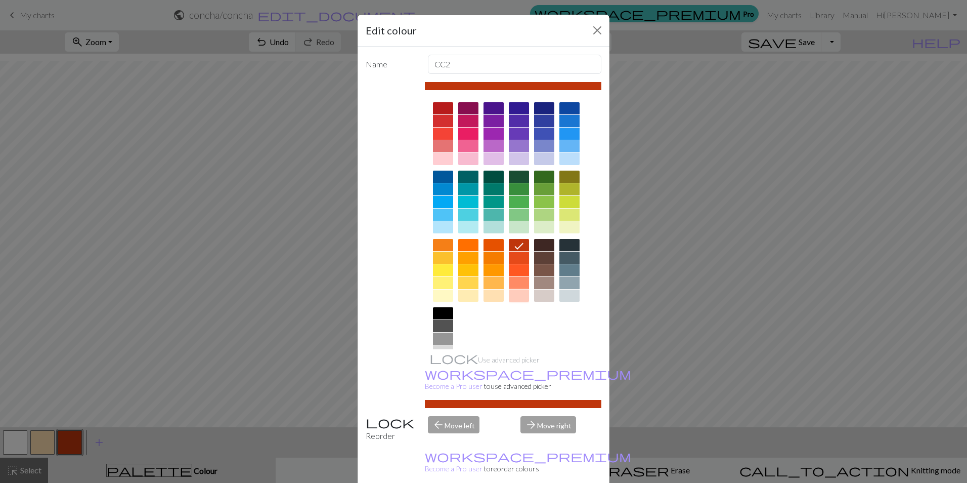
click at [509, 297] on div at bounding box center [519, 295] width 20 height 12
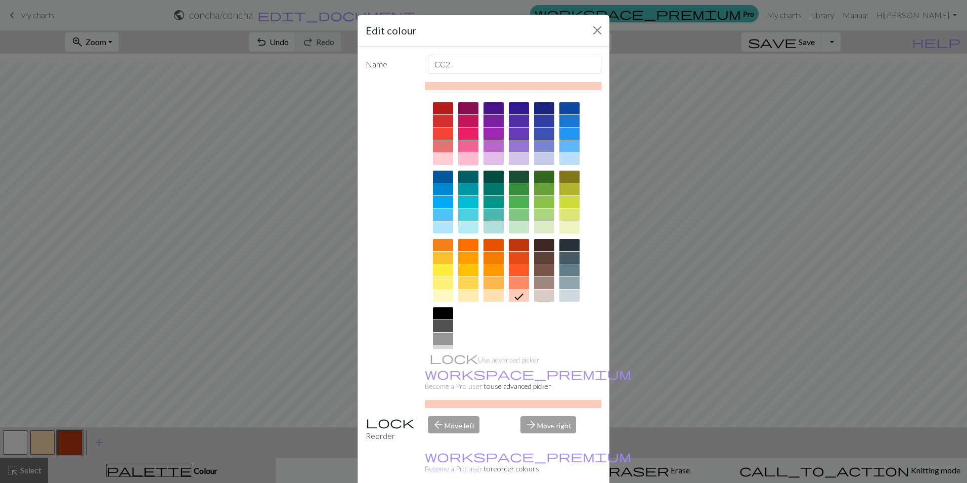
click at [459, 162] on div at bounding box center [468, 159] width 20 height 12
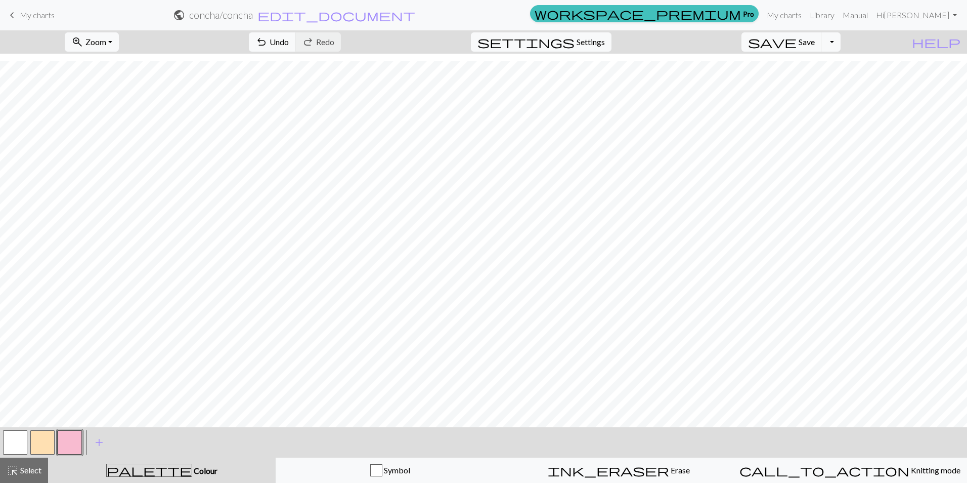
click at [43, 446] on button "button" at bounding box center [42, 442] width 24 height 24
click at [77, 433] on button "button" at bounding box center [70, 442] width 24 height 24
click at [48, 439] on button "button" at bounding box center [42, 442] width 24 height 24
click at [64, 439] on button "button" at bounding box center [70, 442] width 24 height 24
click at [47, 440] on button "button" at bounding box center [42, 442] width 24 height 24
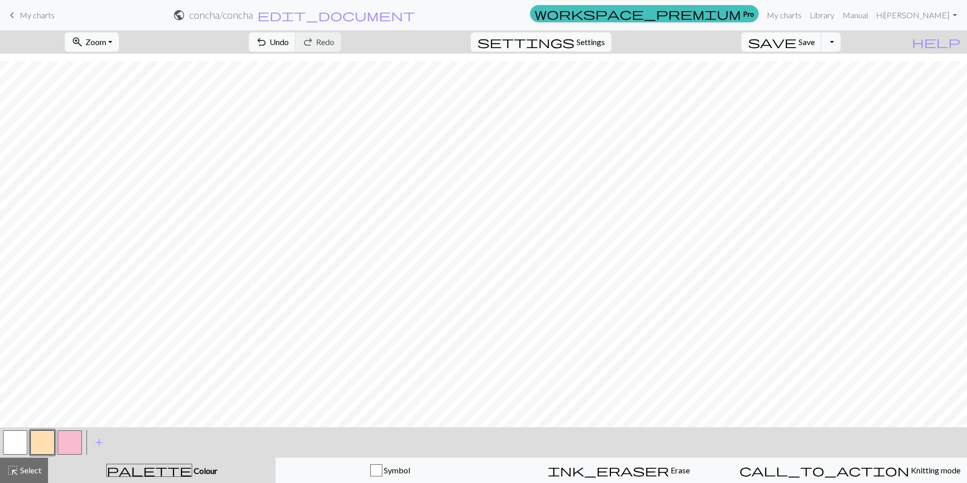
click at [70, 438] on button "button" at bounding box center [70, 442] width 24 height 24
drag, startPoint x: 53, startPoint y: 441, endPoint x: 95, endPoint y: 427, distance: 44.2
click at [53, 440] on button "button" at bounding box center [42, 442] width 24 height 24
click at [83, 441] on div "< > add Add a colour" at bounding box center [483, 442] width 967 height 30
click at [60, 446] on button "button" at bounding box center [70, 442] width 24 height 24
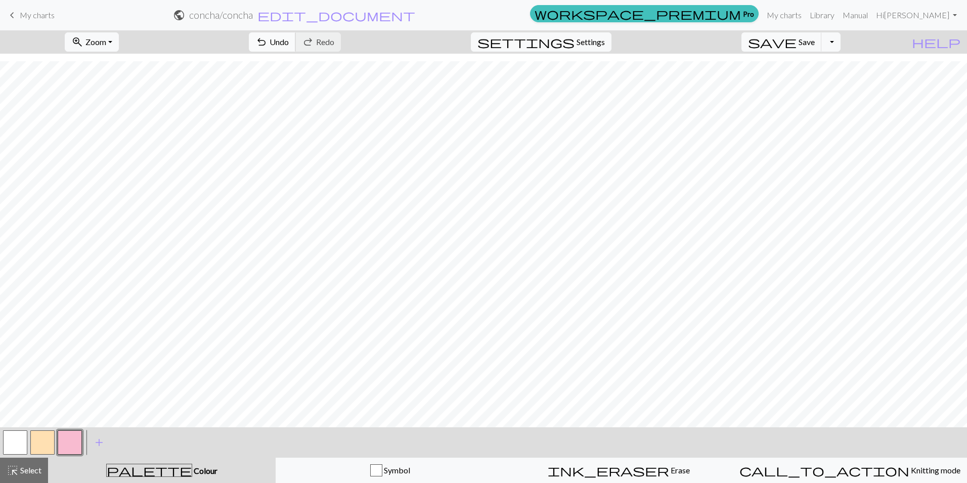
click at [289, 40] on span "Undo" at bounding box center [279, 42] width 19 height 10
click at [83, 42] on span "zoom_in" at bounding box center [77, 42] width 12 height 14
click at [575, 38] on span "settings" at bounding box center [526, 42] width 97 height 14
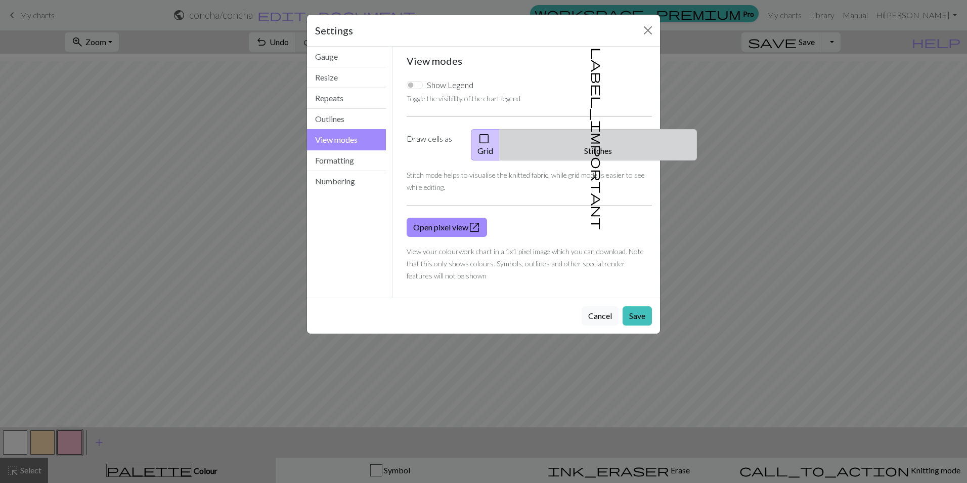
click at [590, 138] on span "label_important" at bounding box center [597, 139] width 14 height 182
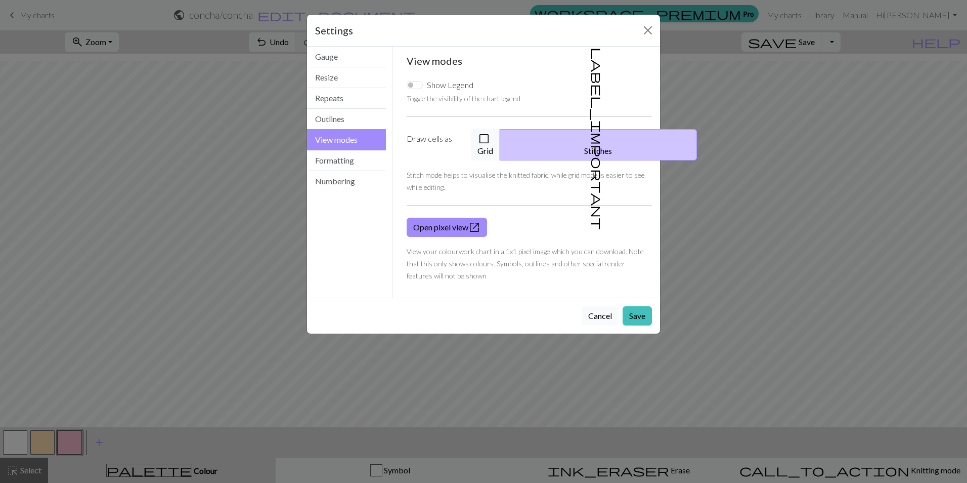
click at [598, 306] on button "Cancel" at bounding box center [600, 315] width 37 height 19
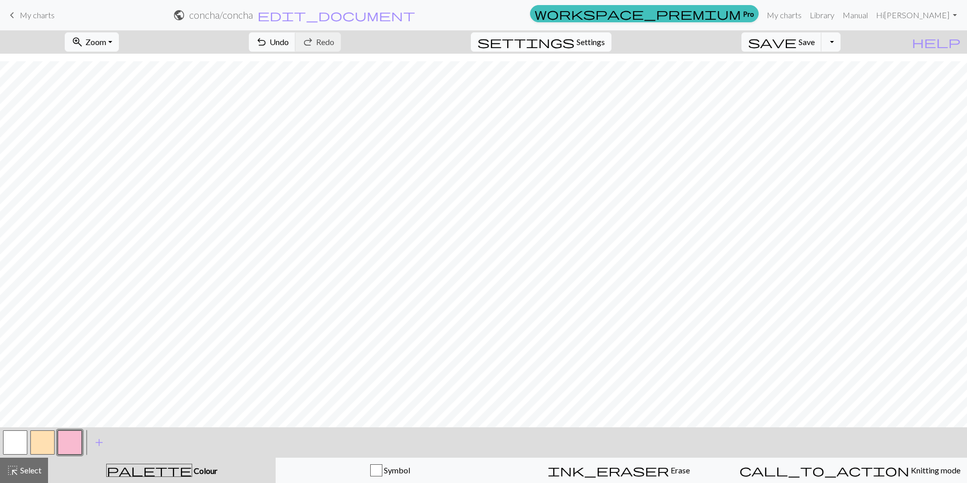
click at [602, 35] on button "settings Settings" at bounding box center [541, 41] width 141 height 19
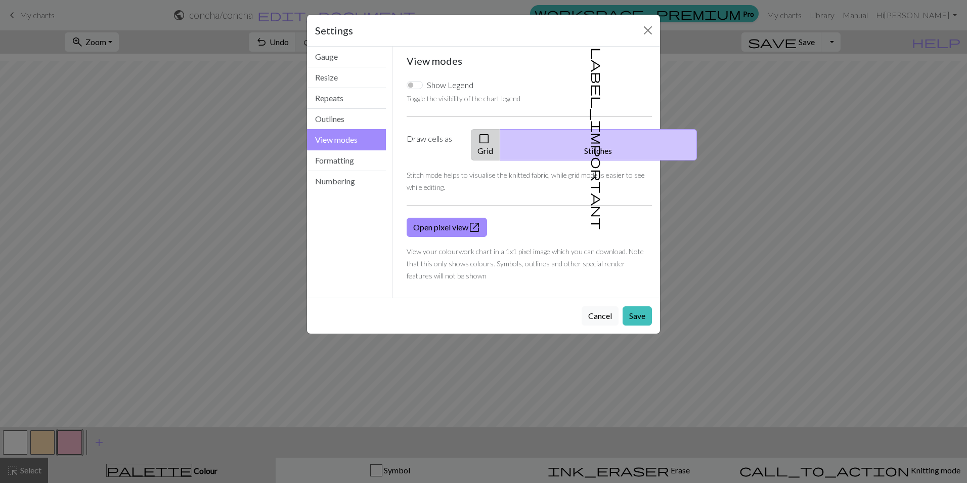
click at [490, 140] on span "check_box_outline_blank" at bounding box center [484, 139] width 12 height 14
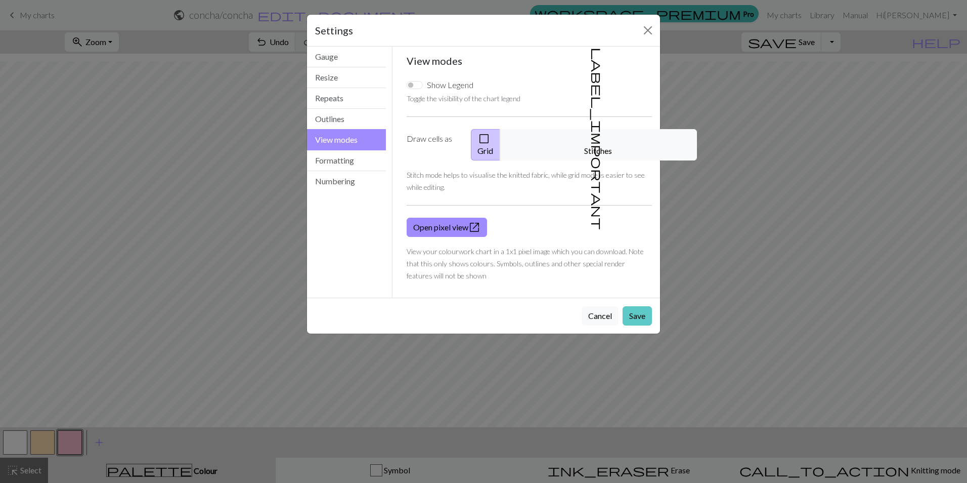
click at [635, 306] on button "Save" at bounding box center [637, 315] width 29 height 19
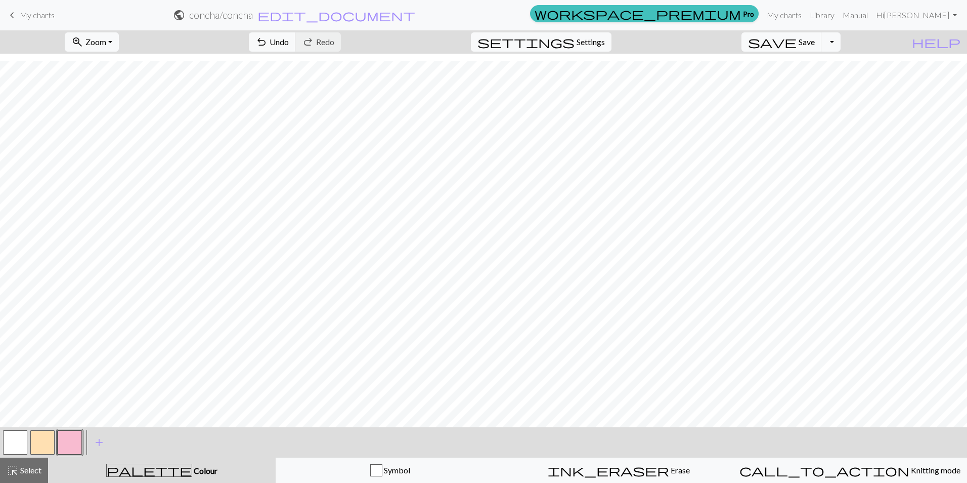
click at [49, 446] on button "button" at bounding box center [42, 442] width 24 height 24
click at [73, 441] on button "button" at bounding box center [70, 442] width 24 height 24
click at [49, 444] on button "button" at bounding box center [42, 442] width 24 height 24
click at [289, 40] on span "Undo" at bounding box center [279, 42] width 19 height 10
click at [289, 43] on span "Undo" at bounding box center [279, 42] width 19 height 10
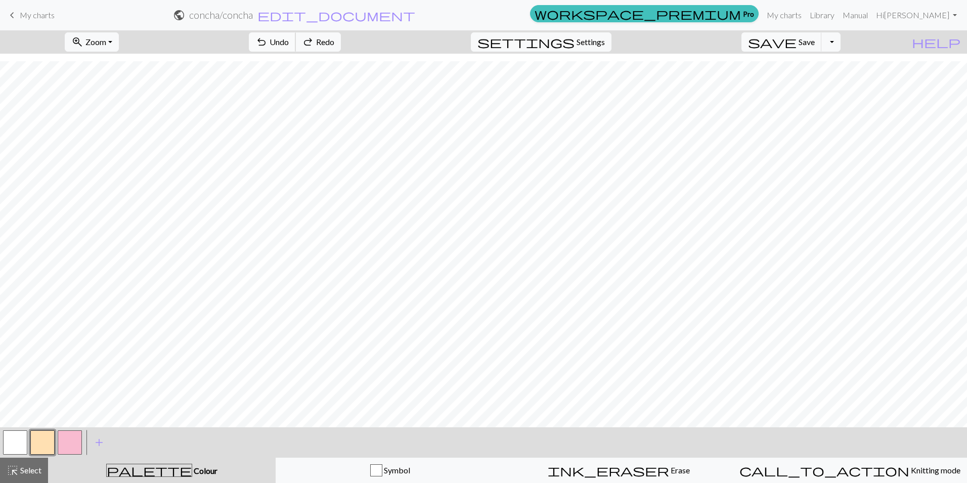
click at [289, 41] on span "Undo" at bounding box center [279, 42] width 19 height 10
click at [268, 43] on span "undo" at bounding box center [262, 42] width 12 height 14
click at [605, 41] on span "Settings" at bounding box center [591, 42] width 28 height 12
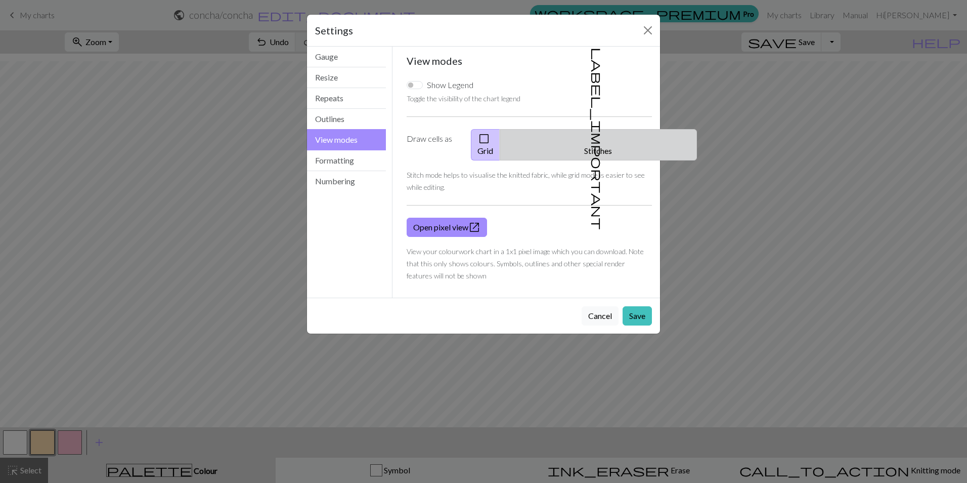
click at [602, 134] on button "label_important Stitches" at bounding box center [598, 144] width 197 height 31
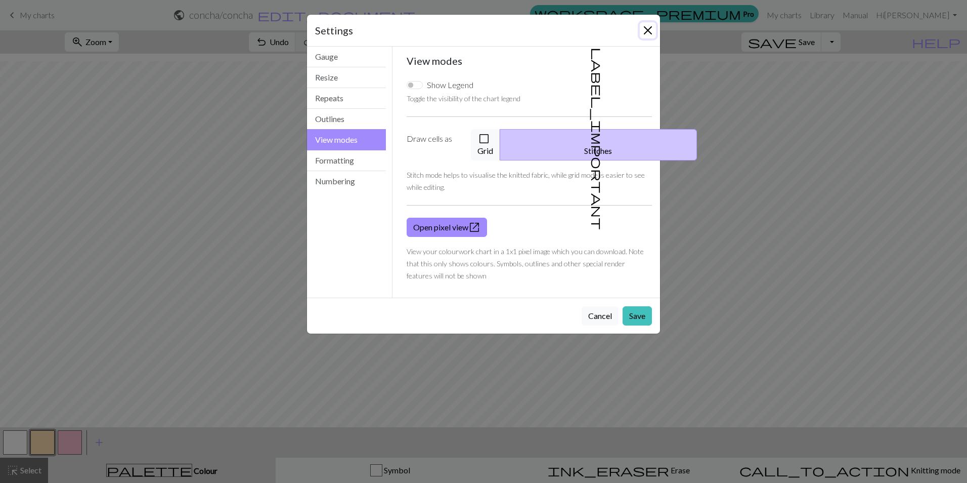
click at [646, 30] on button "Close" at bounding box center [648, 30] width 16 height 16
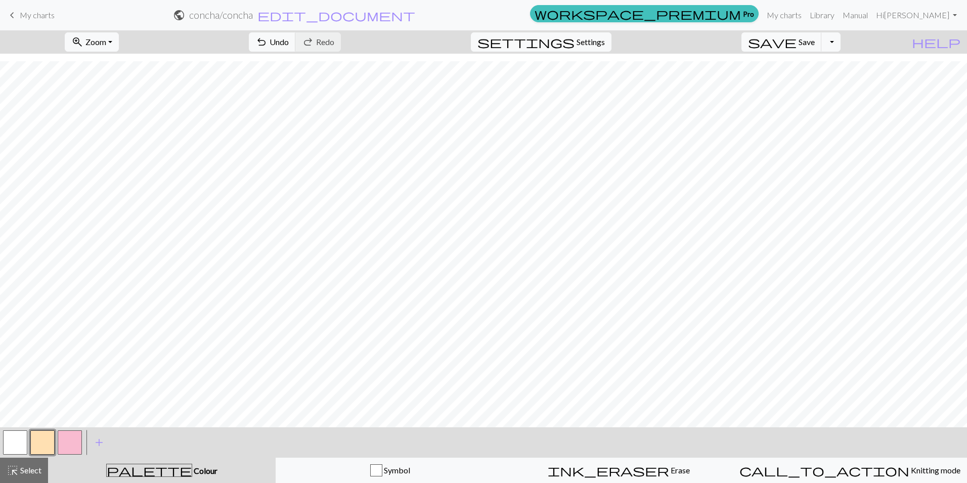
click at [51, 447] on button "button" at bounding box center [42, 442] width 24 height 24
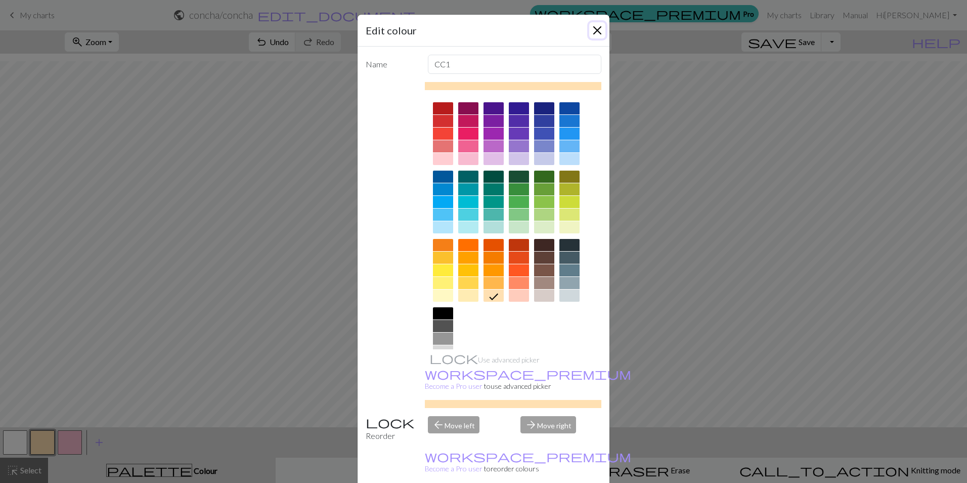
click at [589, 37] on button "Close" at bounding box center [597, 30] width 16 height 16
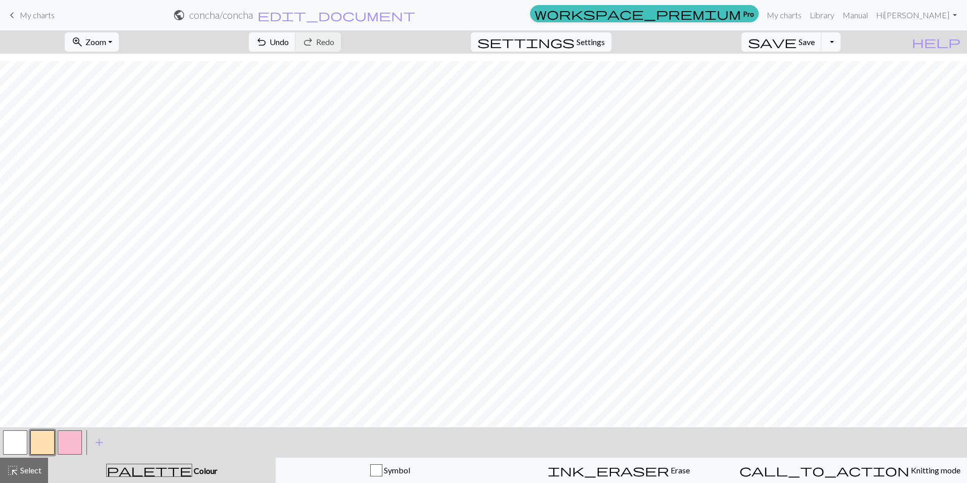
click at [76, 441] on button "button" at bounding box center [70, 442] width 24 height 24
click at [47, 441] on button "button" at bounding box center [42, 442] width 24 height 24
click at [21, 441] on button "button" at bounding box center [15, 442] width 24 height 24
